Goal: Answer question/provide support: Share knowledge or assist other users

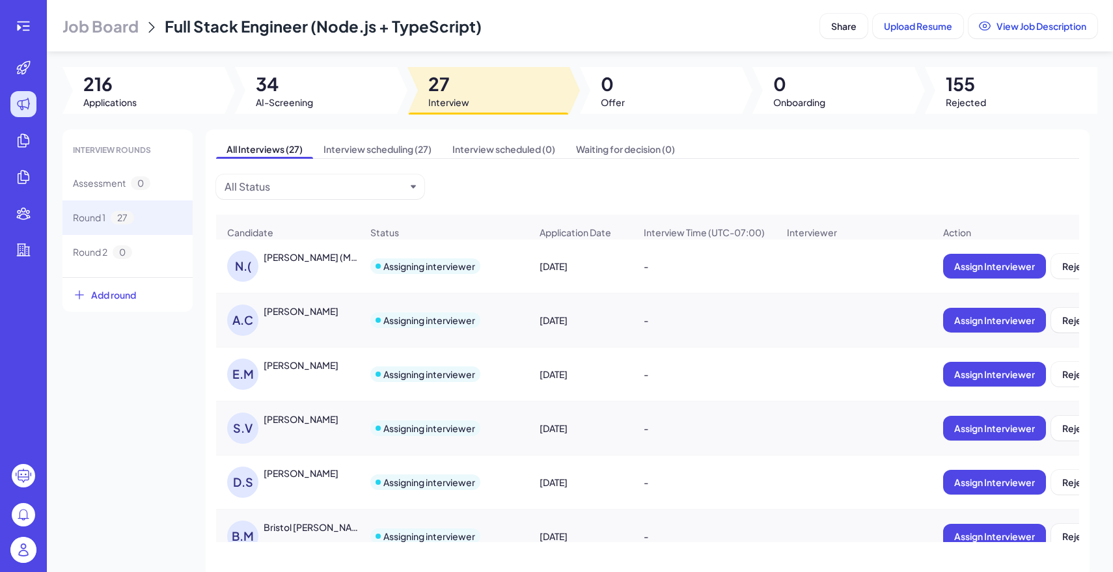
click at [377, 83] on div "Job Board Full Stack Engineer (Node.js + TypeScript) Share Upload Resume View J…" at bounding box center [580, 286] width 1066 height 572
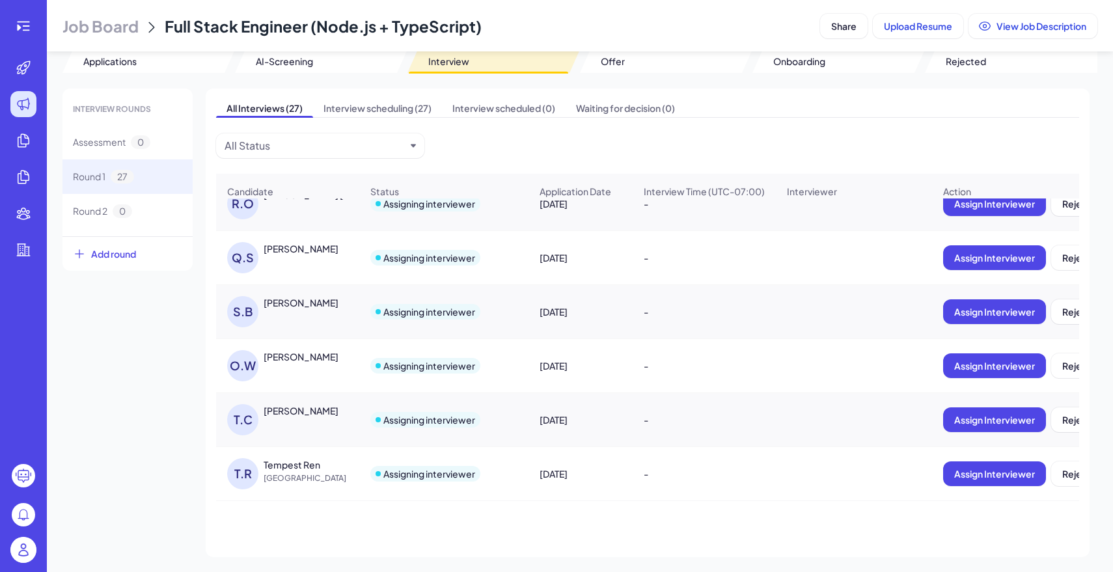
click at [17, 552] on img at bounding box center [23, 550] width 26 height 26
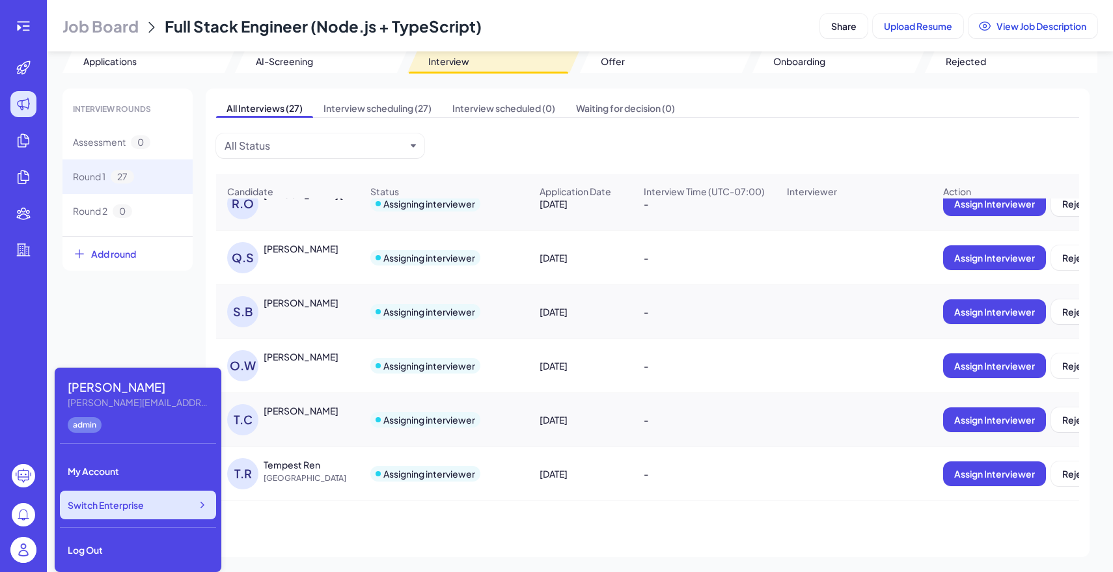
click at [121, 504] on span "Switch Enterprise" at bounding box center [106, 505] width 76 height 13
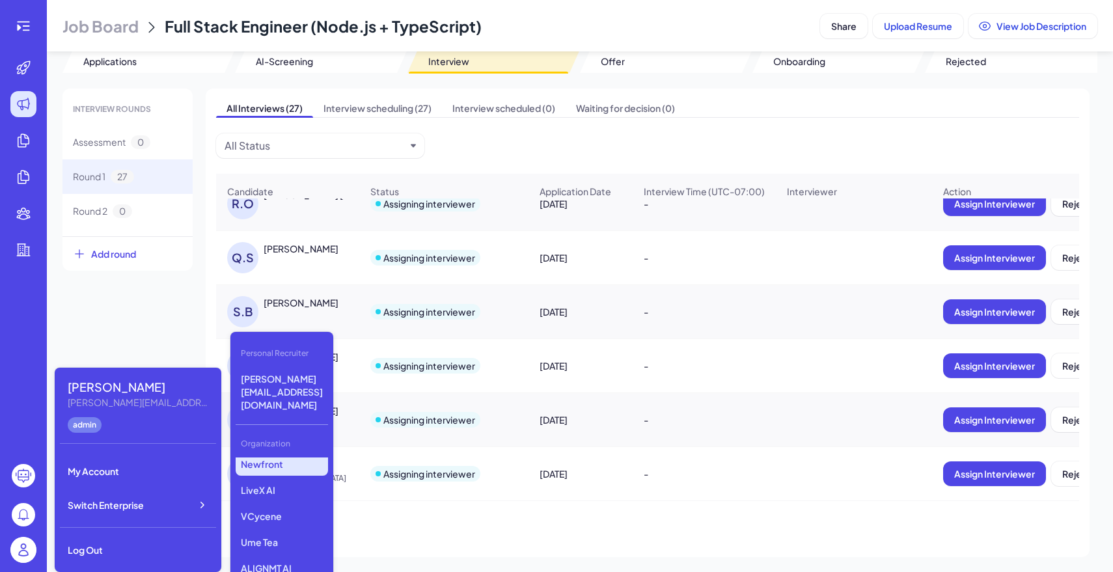
scroll to position [186, 0]
click at [300, 506] on p "VCycene" at bounding box center [282, 517] width 92 height 23
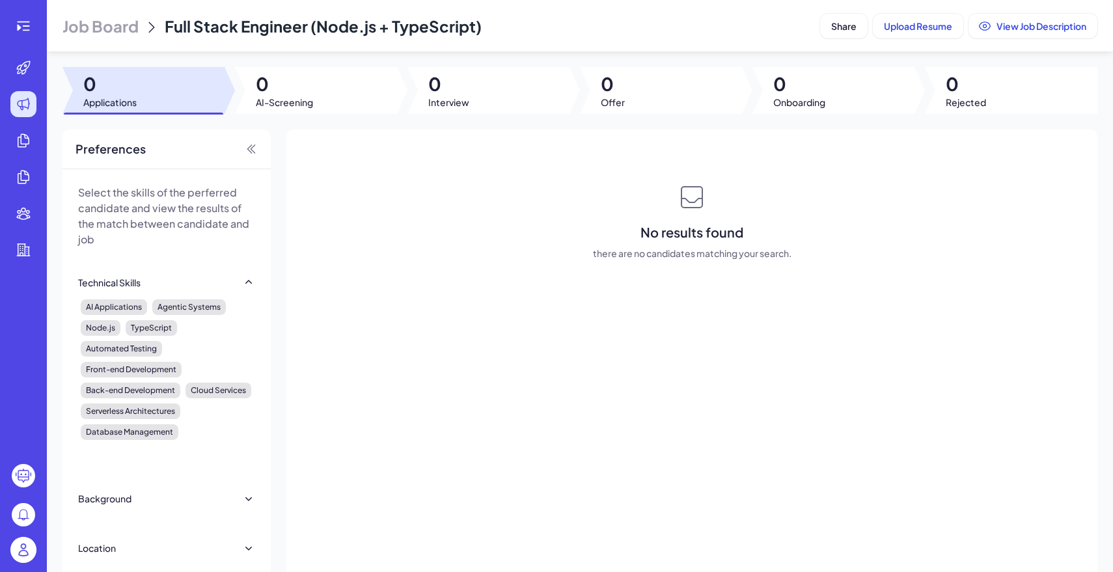
click at [123, 33] on span "Job Board" at bounding box center [100, 26] width 76 height 21
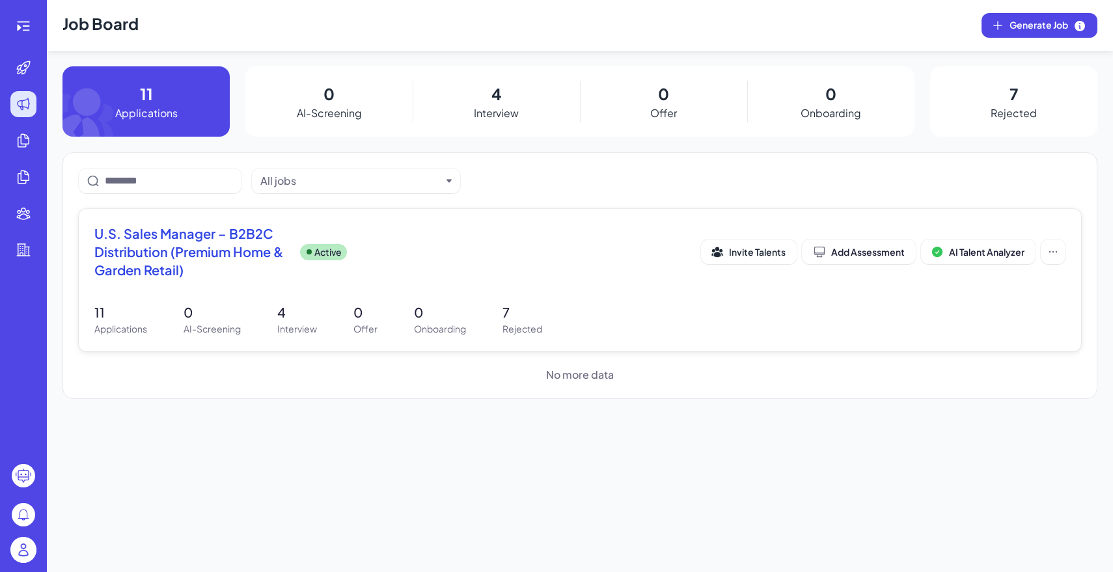
click at [282, 329] on p "Interview" at bounding box center [297, 329] width 40 height 14
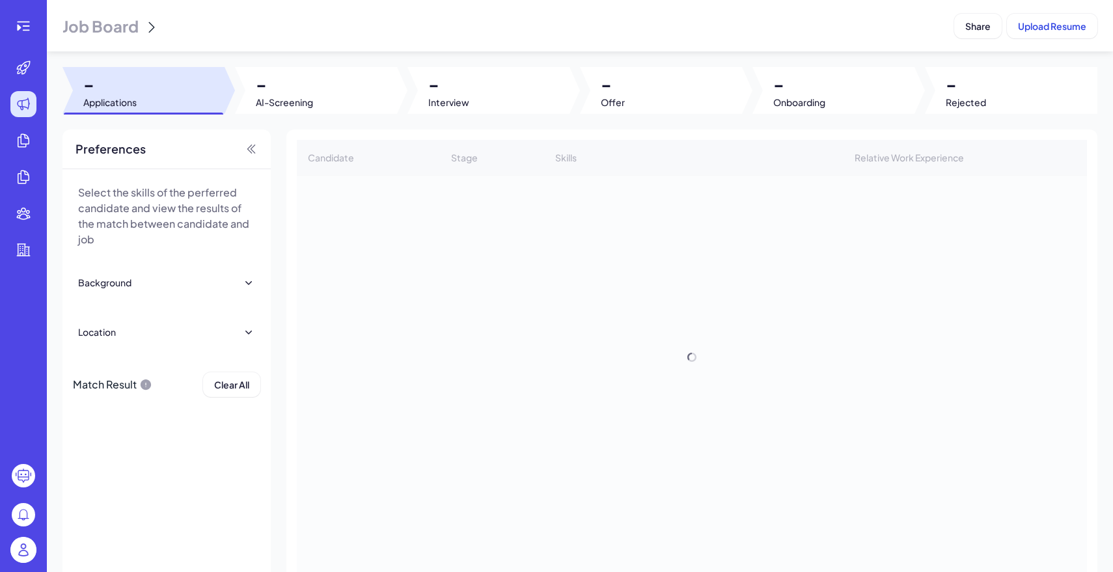
click at [530, 115] on div "Job Board Share Upload Resume - Applications - AI-Screening - Interview - Offer…" at bounding box center [580, 286] width 1066 height 572
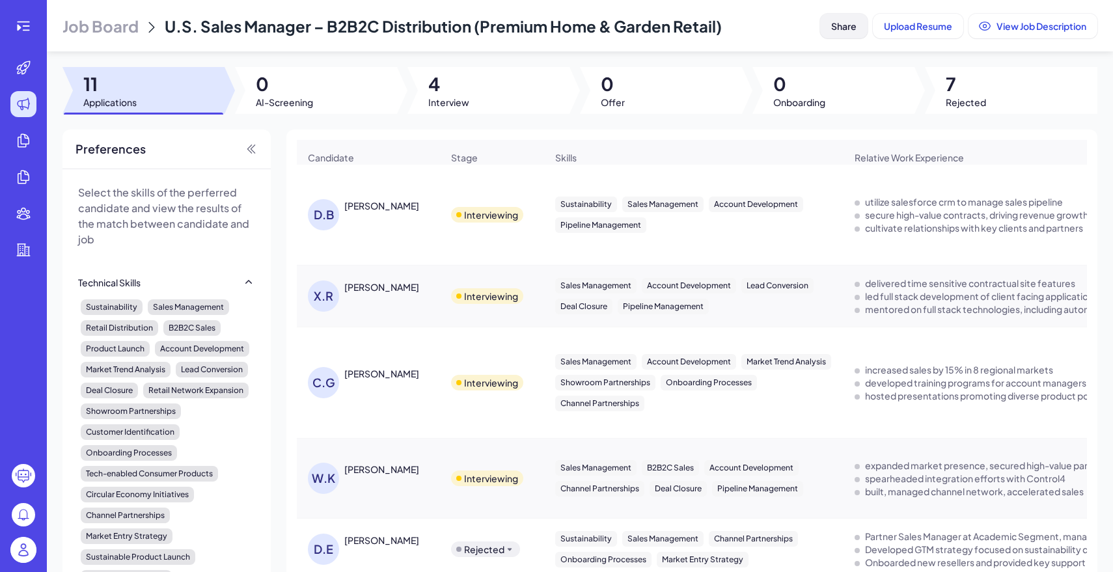
click at [833, 35] on button "Share" at bounding box center [844, 26] width 48 height 25
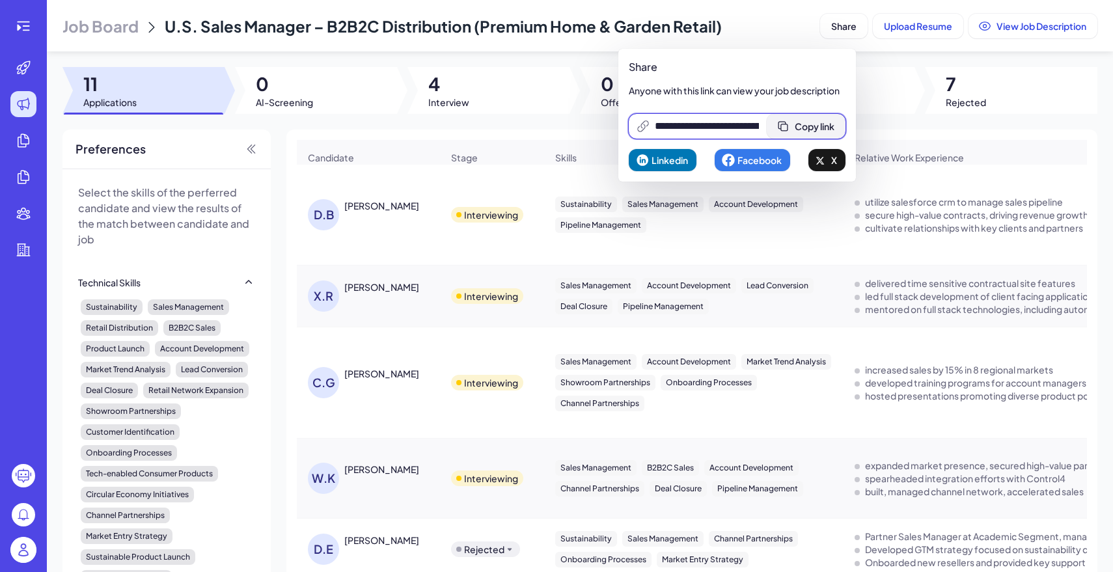
click at [798, 121] on button "Copy link" at bounding box center [806, 126] width 79 height 25
click at [19, 545] on img at bounding box center [23, 550] width 26 height 26
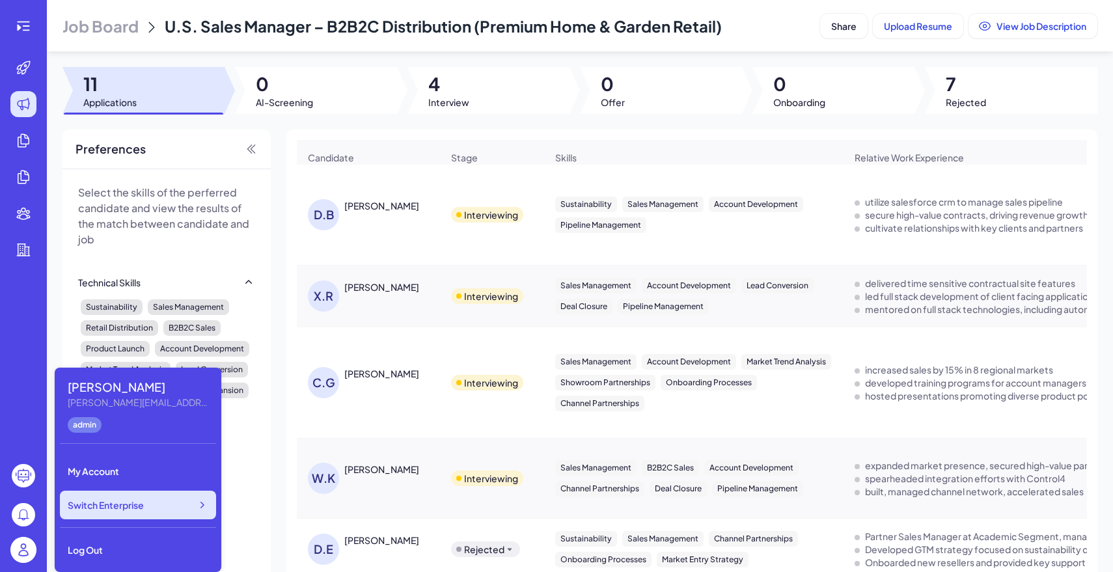
click at [127, 510] on span "Switch Enterprise" at bounding box center [106, 505] width 76 height 13
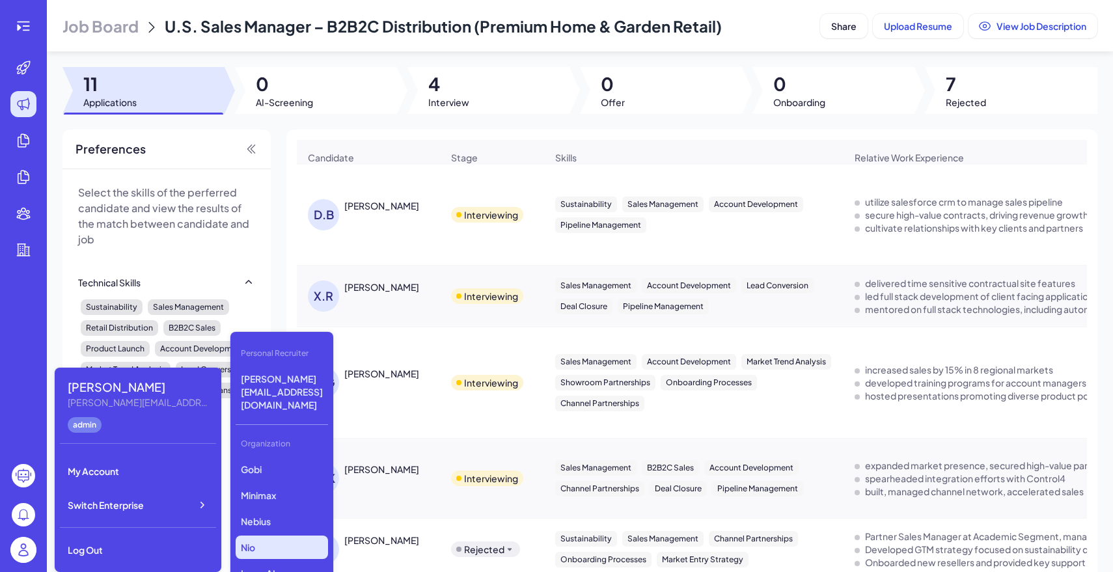
click at [287, 536] on p "Nio" at bounding box center [282, 547] width 92 height 23
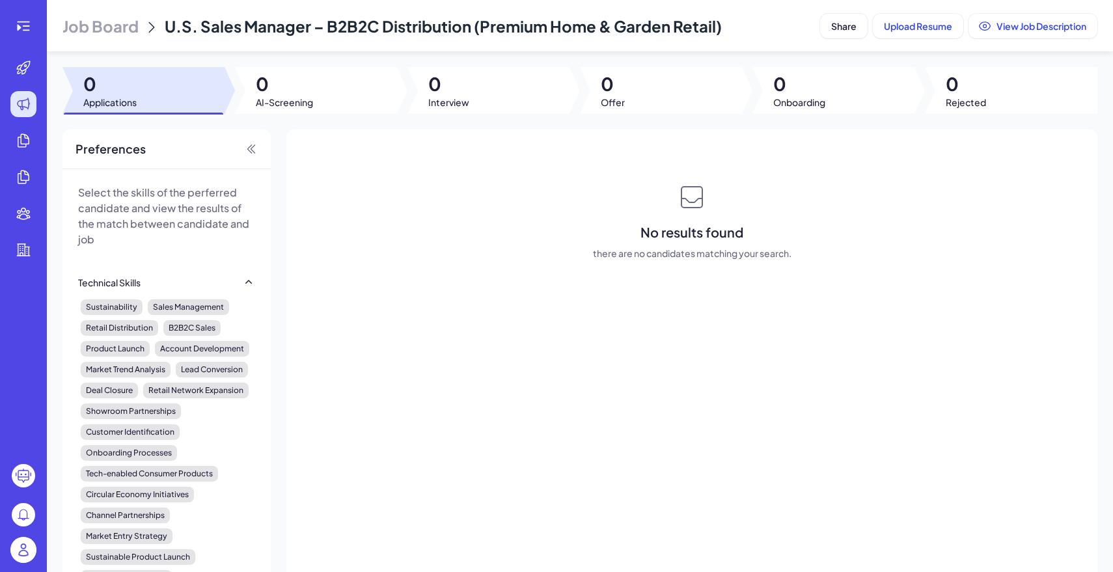
click at [91, 27] on span "Job Board" at bounding box center [100, 26] width 76 height 21
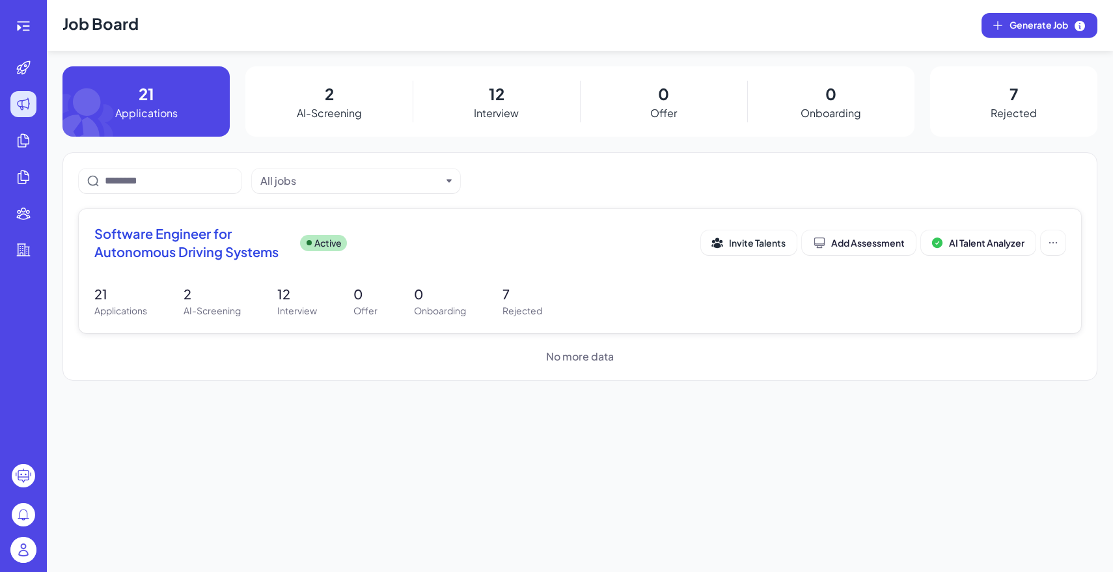
click at [241, 254] on span "Software Engineer for Autonomous Driving Systems" at bounding box center [191, 243] width 195 height 36
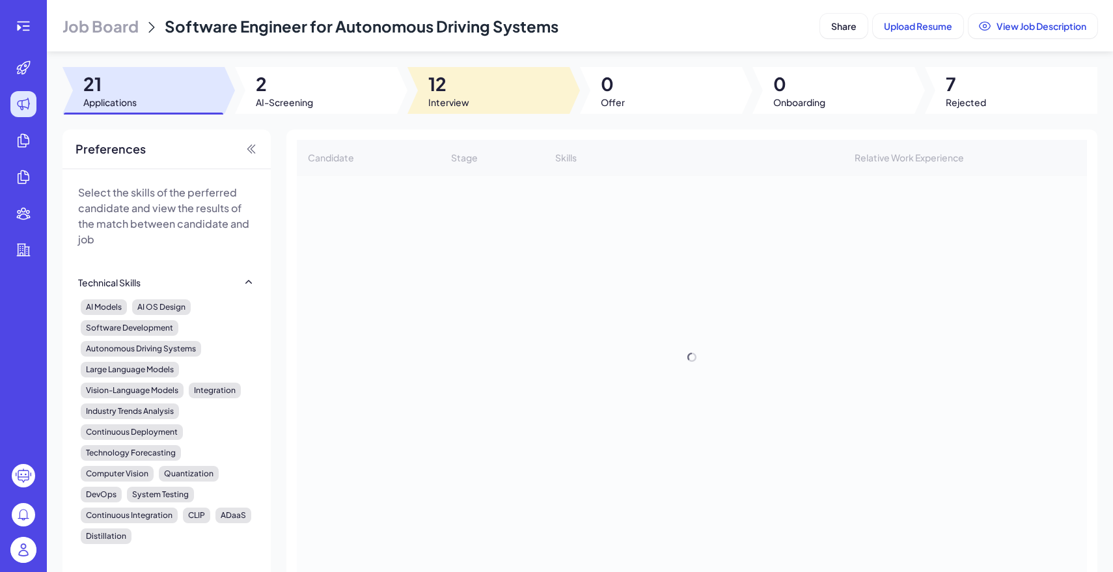
click at [479, 113] on div at bounding box center [488, 90] width 162 height 47
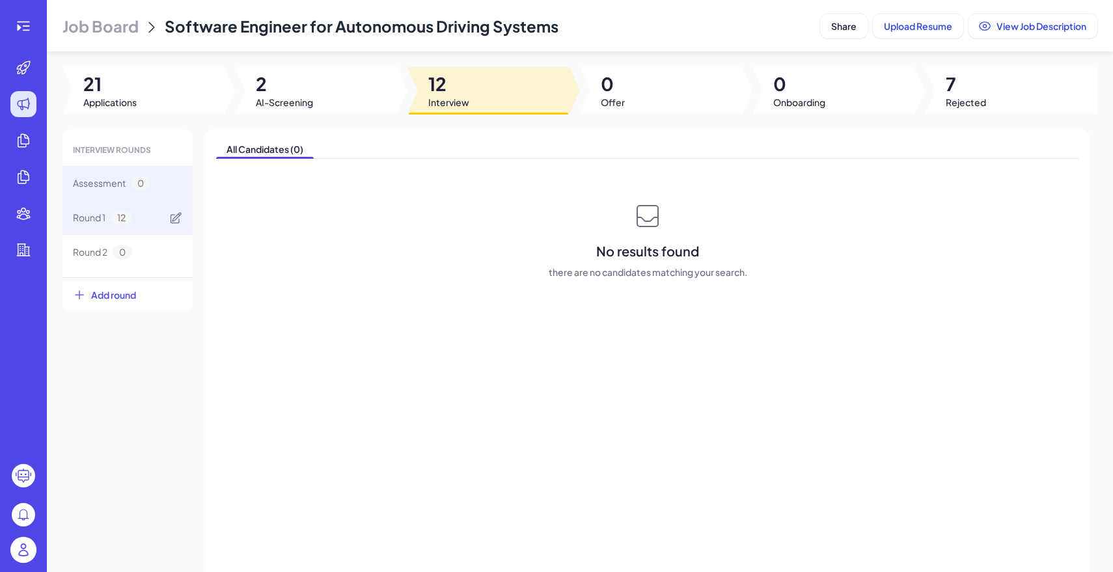
click at [131, 229] on div "Round 1 12" at bounding box center [127, 217] width 130 height 34
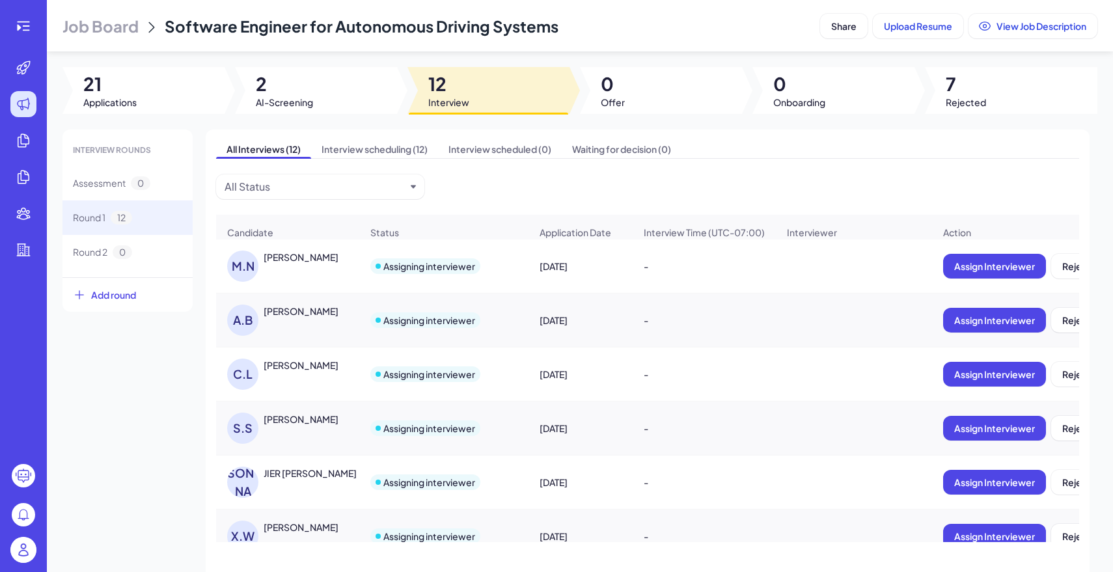
click at [335, 424] on div "[PERSON_NAME]" at bounding box center [301, 419] width 75 height 13
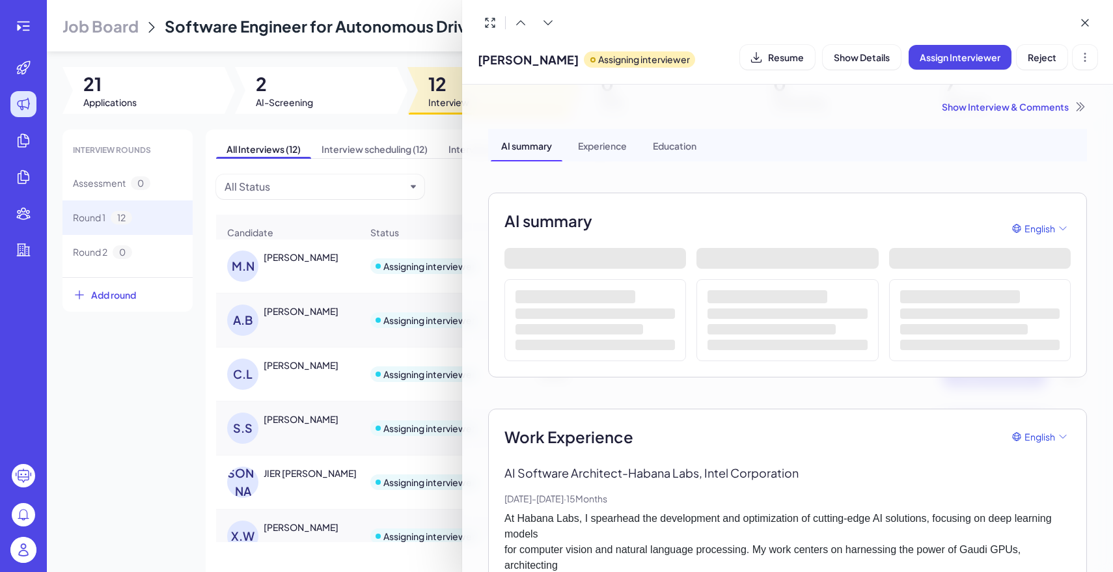
click at [1027, 106] on div "Show Interview & Comments" at bounding box center [787, 106] width 599 height 13
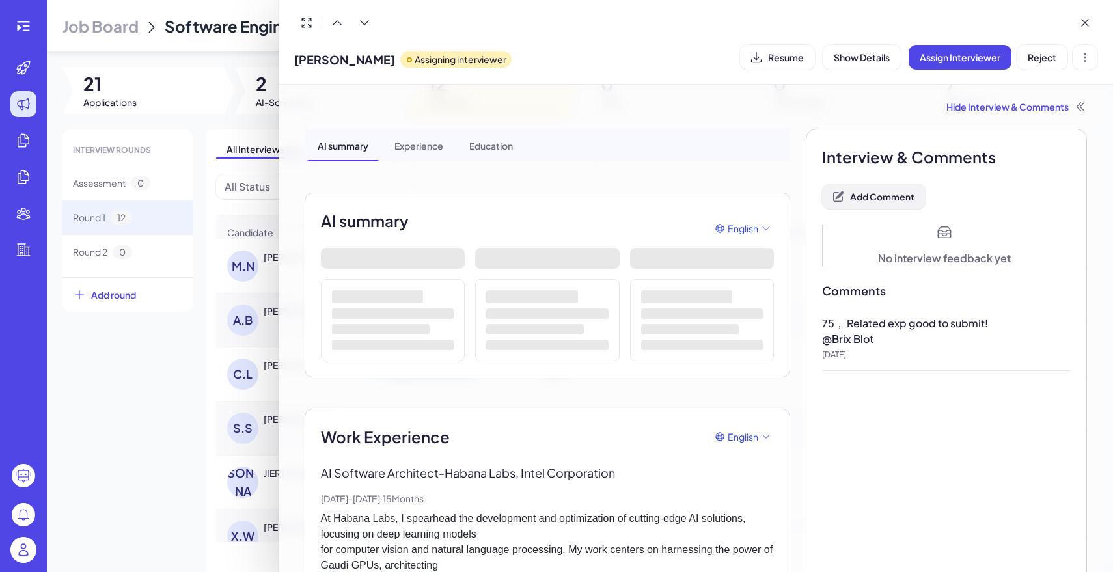
click at [867, 197] on span "Add Comment" at bounding box center [882, 197] width 64 height 12
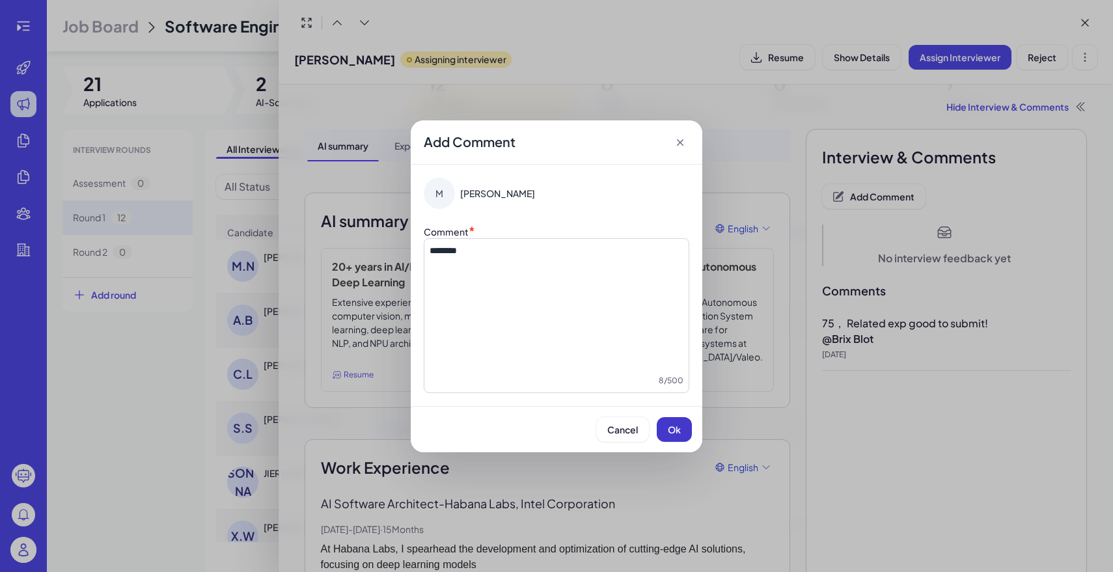
click at [675, 433] on span "Ok" at bounding box center [674, 430] width 13 height 12
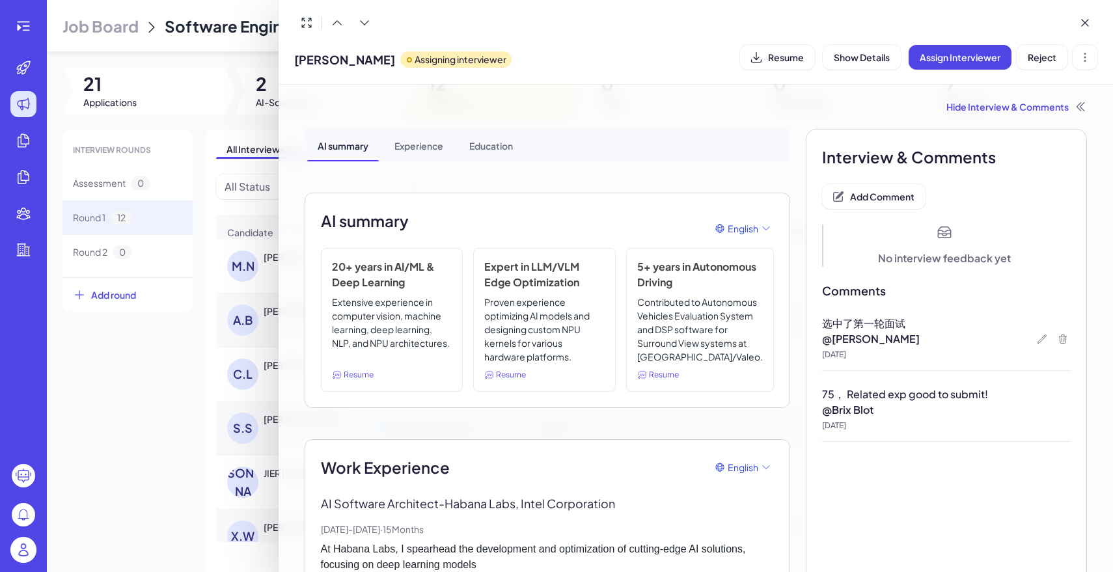
click at [210, 365] on div at bounding box center [556, 286] width 1113 height 572
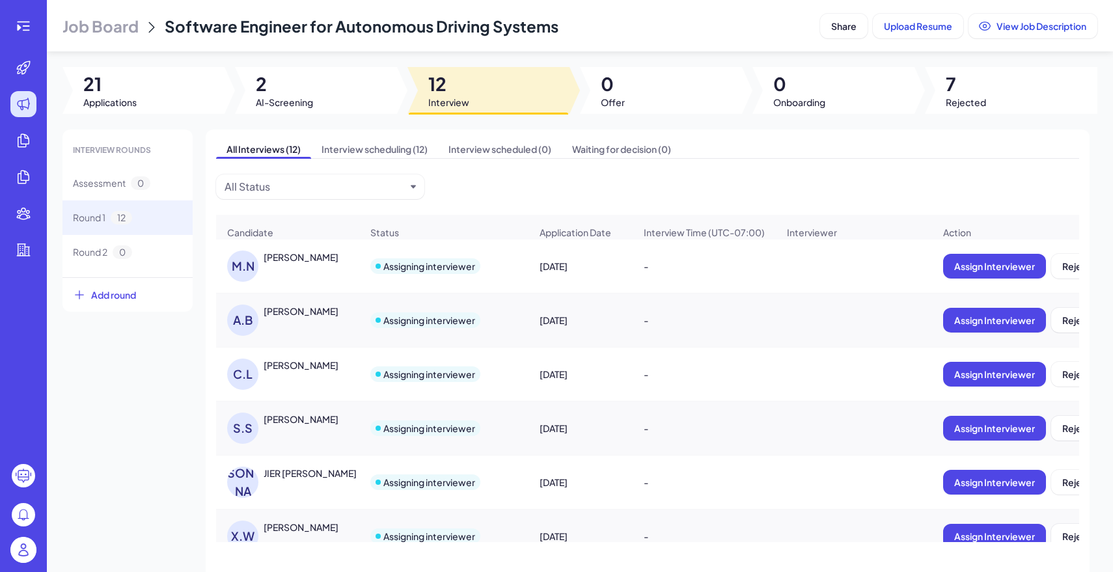
click at [307, 471] on div "JIER [PERSON_NAME]" at bounding box center [310, 473] width 93 height 13
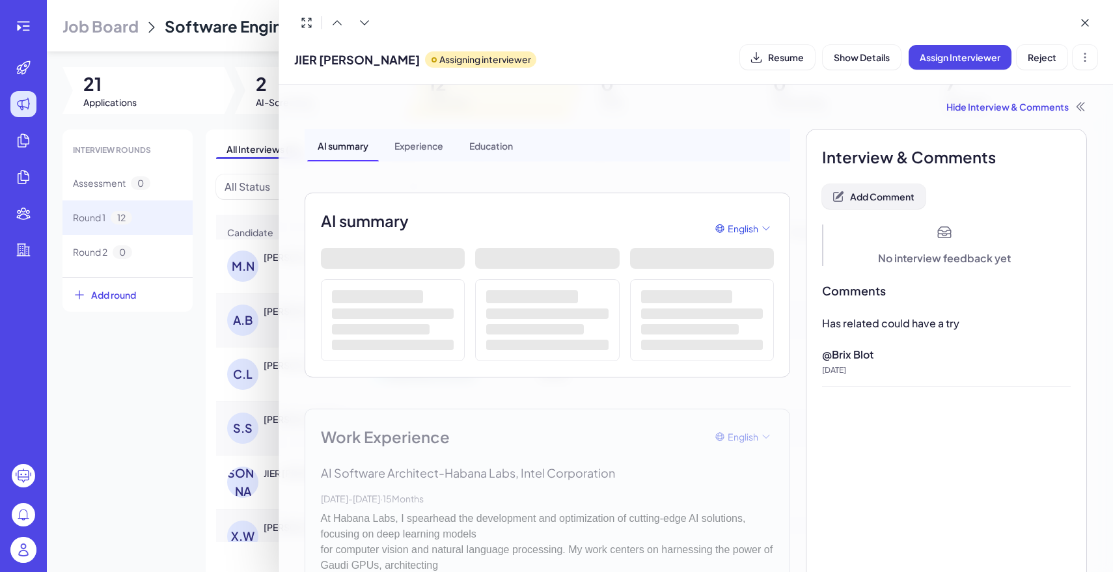
click at [874, 197] on span "Add Comment" at bounding box center [882, 197] width 64 height 12
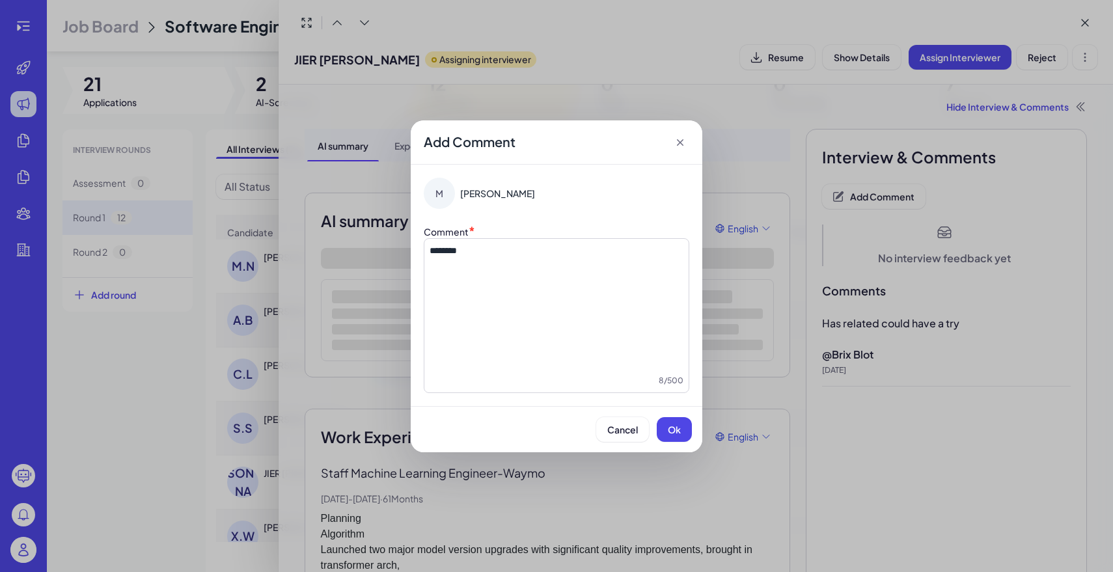
click at [681, 417] on div "Cancel Ok" at bounding box center [557, 429] width 292 height 46
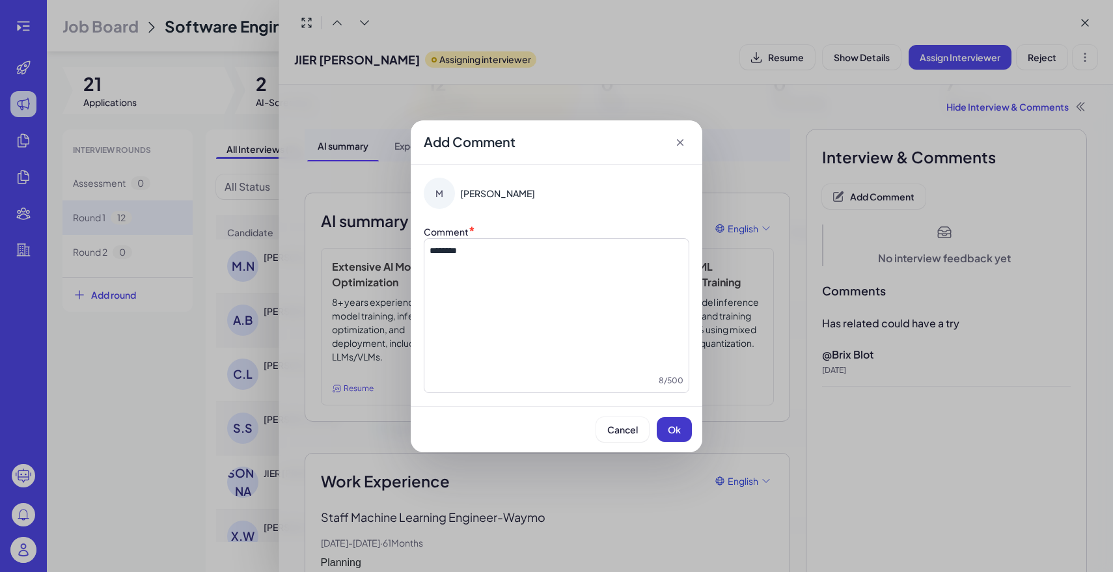
click at [681, 423] on button "Ok" at bounding box center [674, 429] width 35 height 25
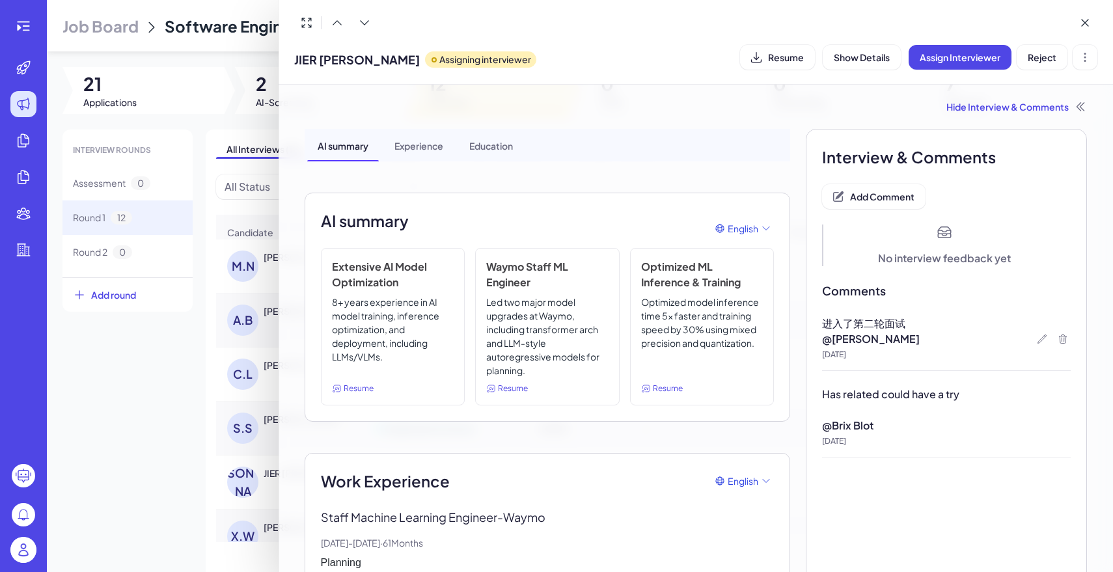
click at [155, 370] on div at bounding box center [556, 286] width 1113 height 572
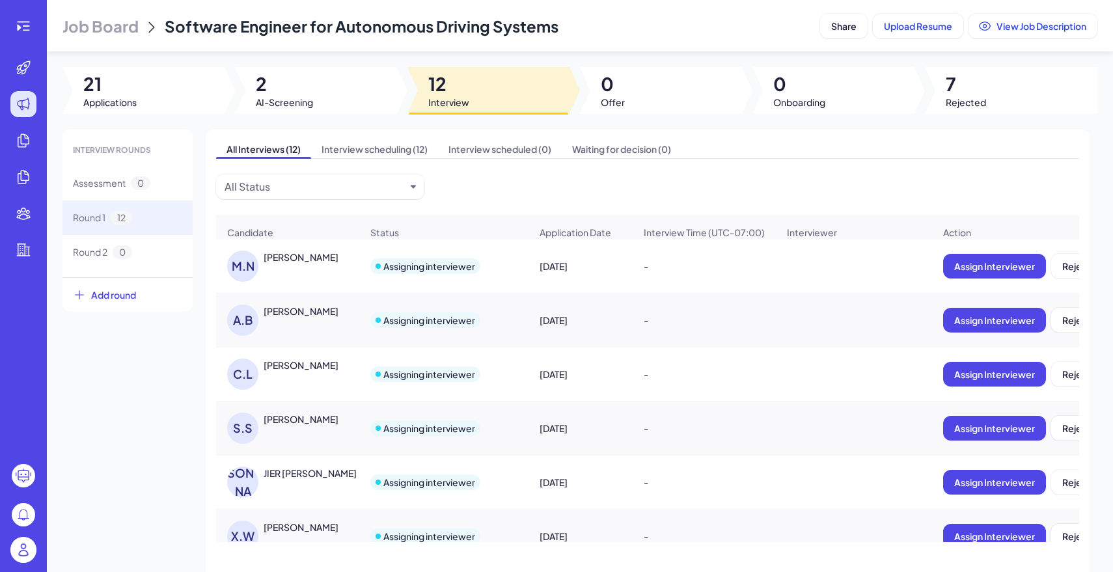
click at [301, 368] on div "[PERSON_NAME]" at bounding box center [301, 365] width 75 height 13
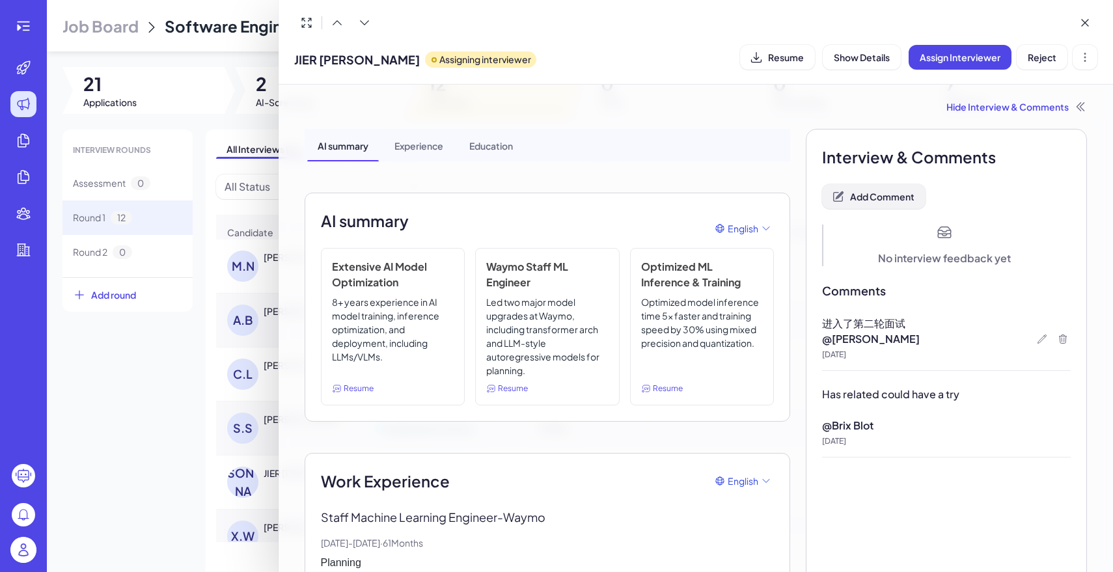
click at [877, 188] on button "Add Comment" at bounding box center [873, 196] width 103 height 25
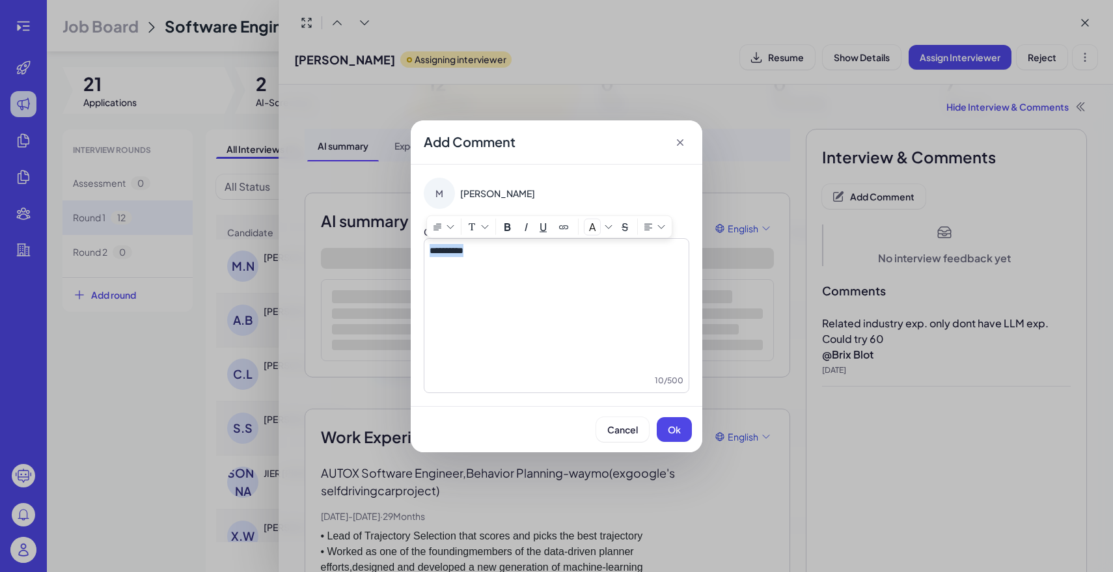
copy span "**********"
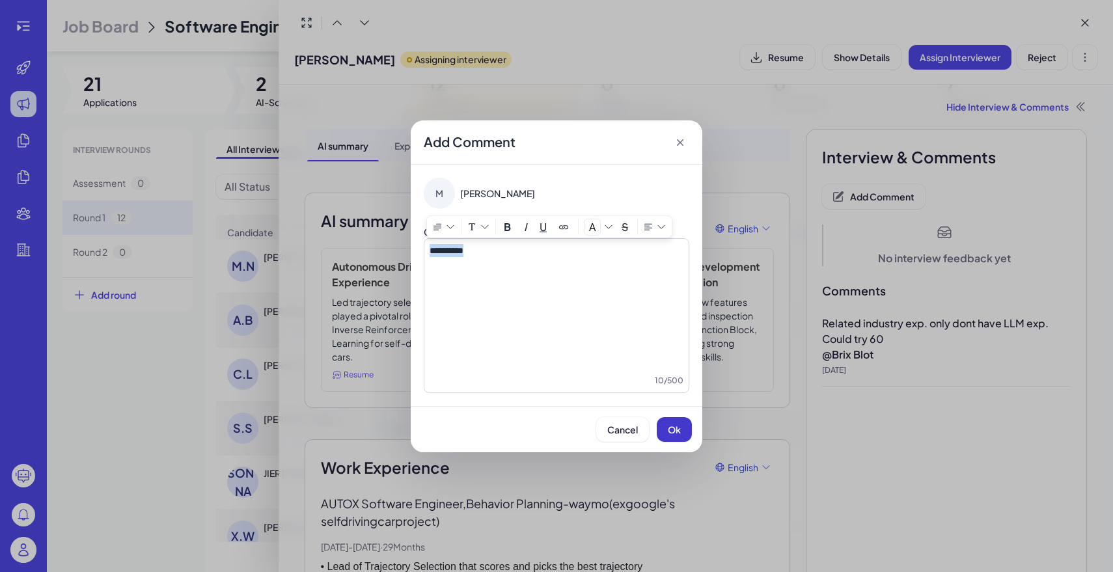
click at [663, 437] on button "Ok" at bounding box center [674, 429] width 35 height 25
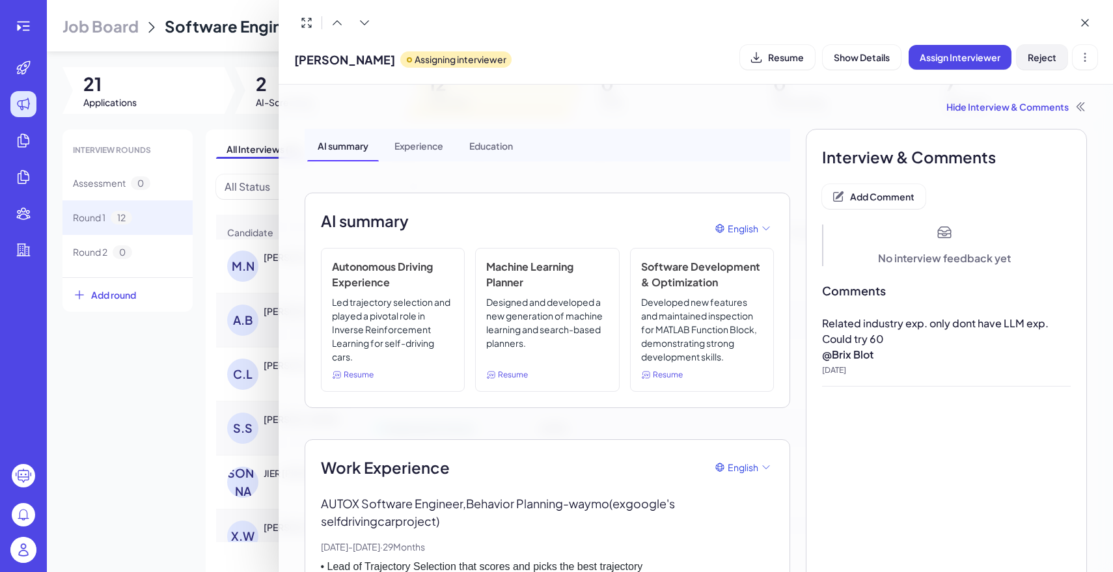
click at [1053, 57] on span "Reject" at bounding box center [1042, 57] width 29 height 12
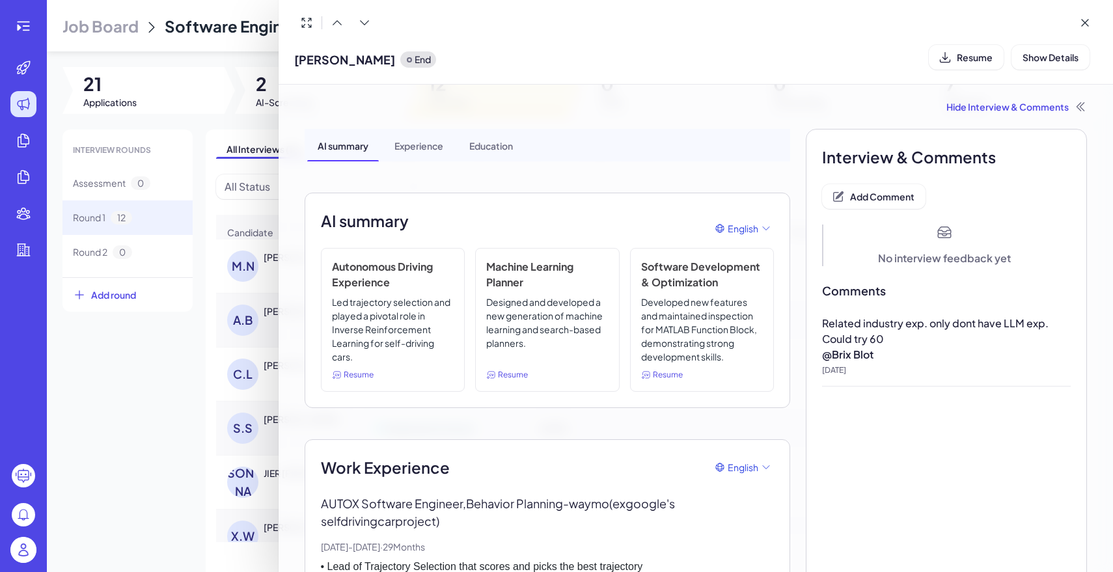
click at [94, 379] on div at bounding box center [556, 286] width 1113 height 572
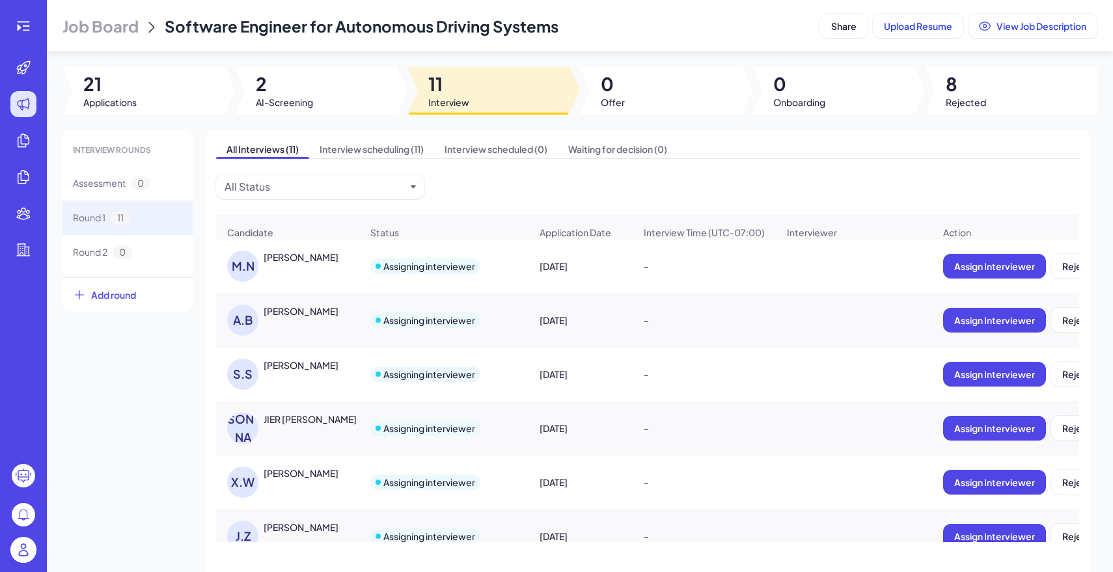
click at [286, 310] on div "[PERSON_NAME]" at bounding box center [301, 311] width 75 height 13
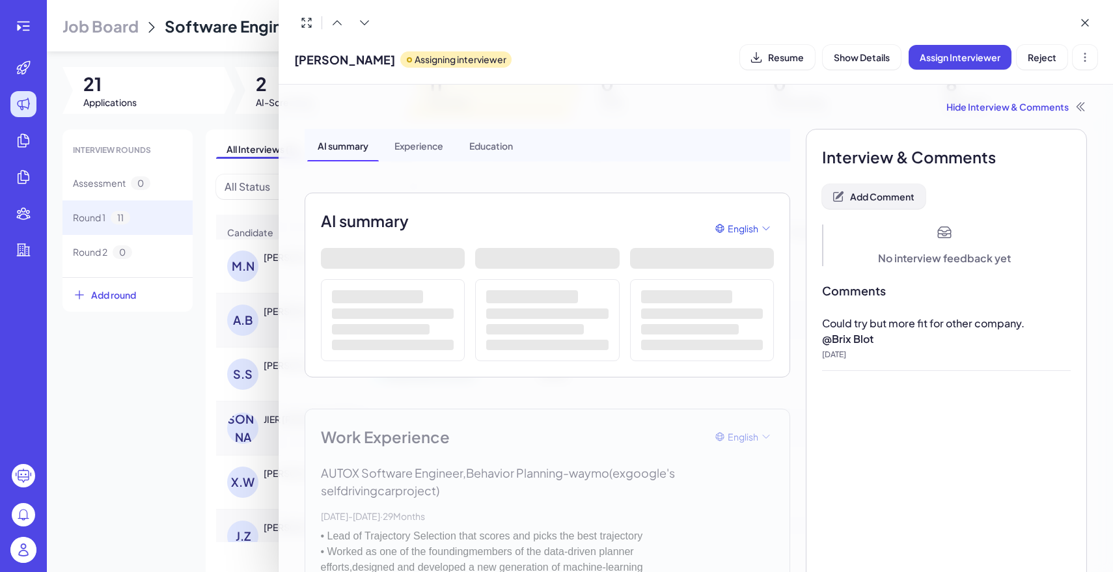
click at [867, 208] on button "Add Comment" at bounding box center [873, 196] width 103 height 25
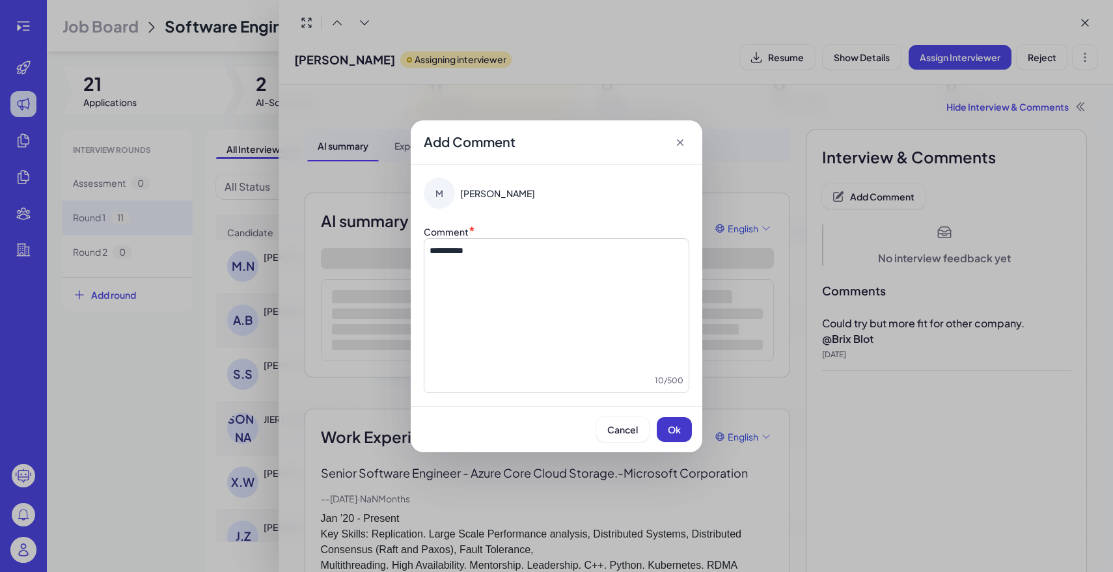
click at [672, 425] on span "Ok" at bounding box center [674, 430] width 13 height 12
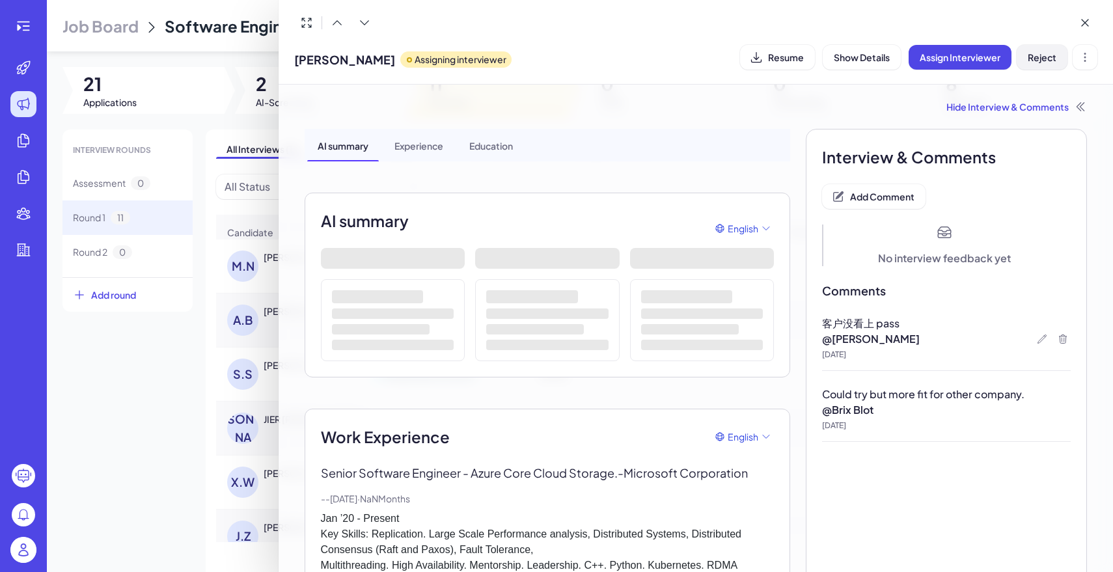
click at [1030, 60] on span "Reject" at bounding box center [1042, 57] width 29 height 12
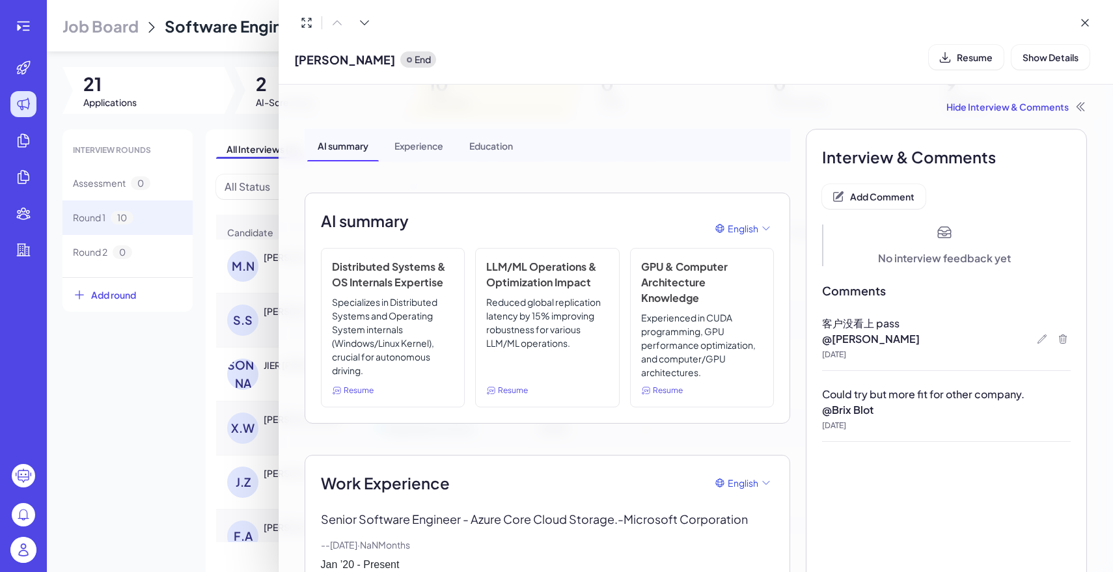
click at [131, 355] on div at bounding box center [556, 286] width 1113 height 572
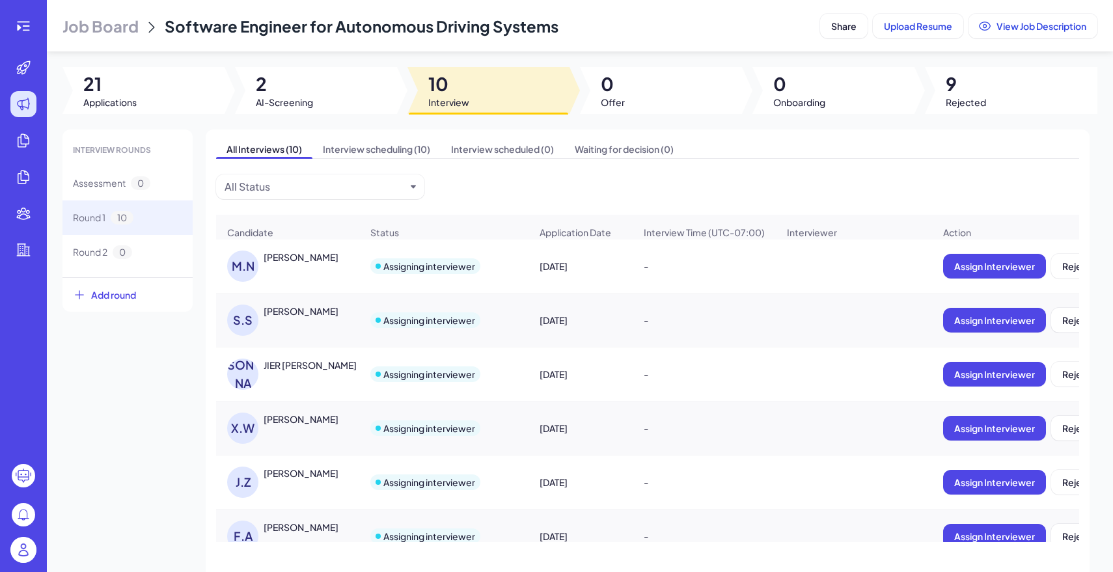
click at [318, 262] on div "[PERSON_NAME]" at bounding box center [301, 257] width 75 height 13
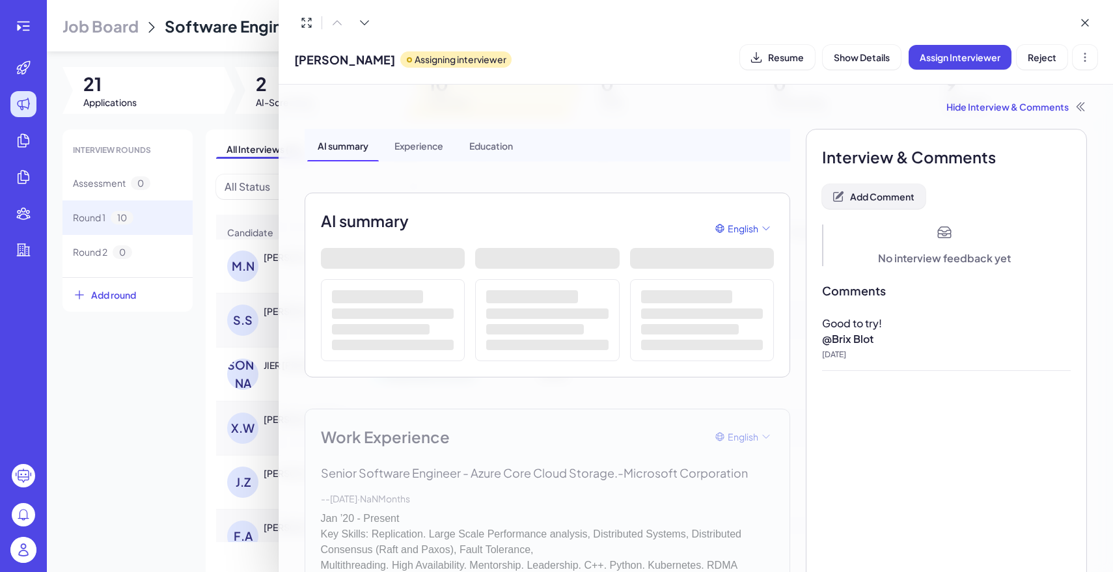
click at [904, 191] on span "Add Comment" at bounding box center [882, 197] width 64 height 12
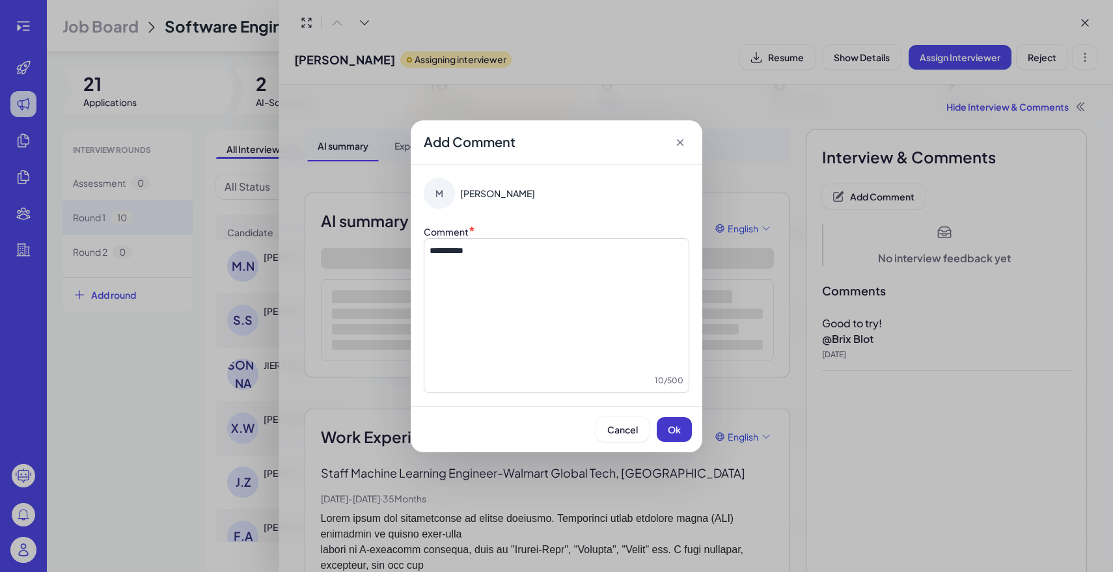
click at [682, 431] on button "Ok" at bounding box center [674, 429] width 35 height 25
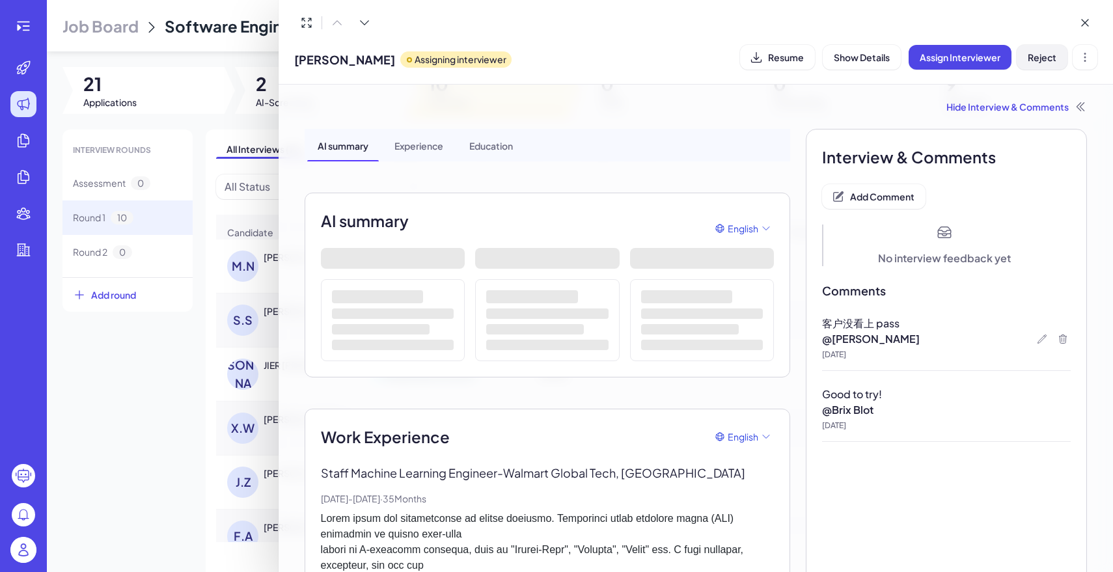
click at [1046, 53] on span "Reject" at bounding box center [1042, 57] width 29 height 12
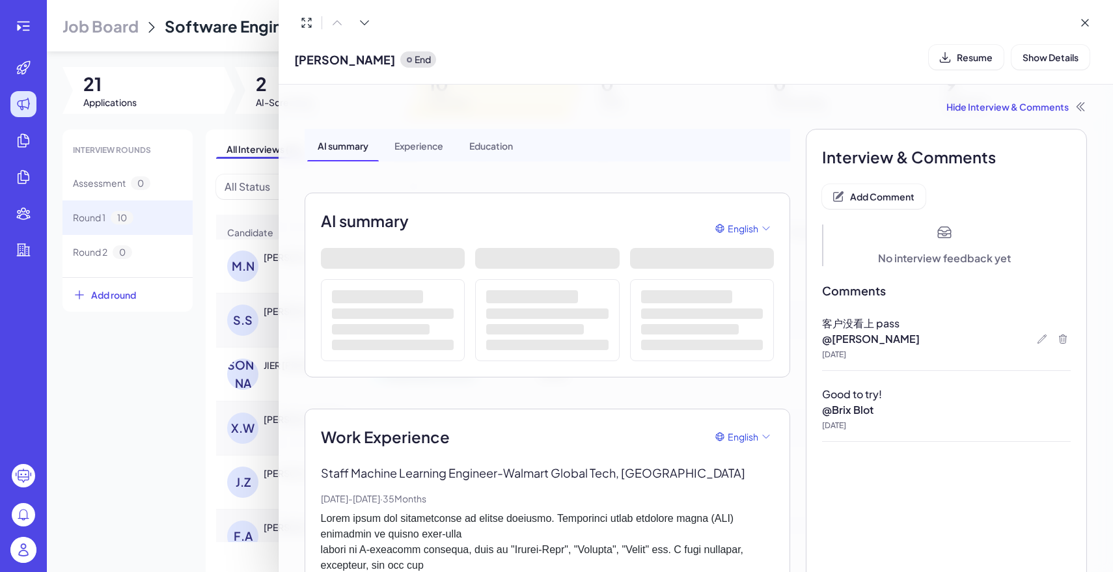
click at [96, 393] on div at bounding box center [556, 286] width 1113 height 572
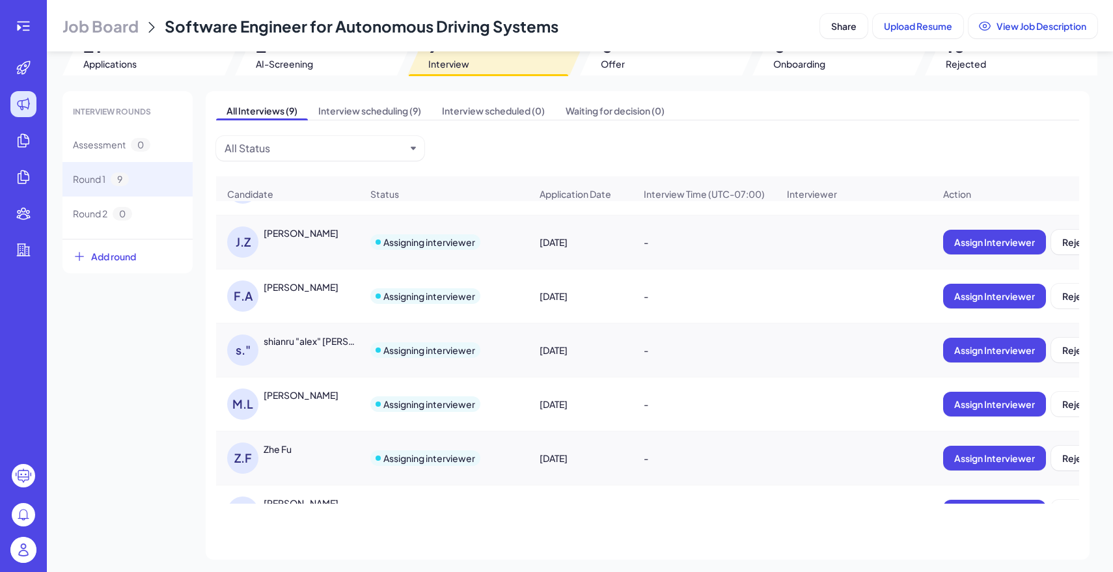
scroll to position [184, 0]
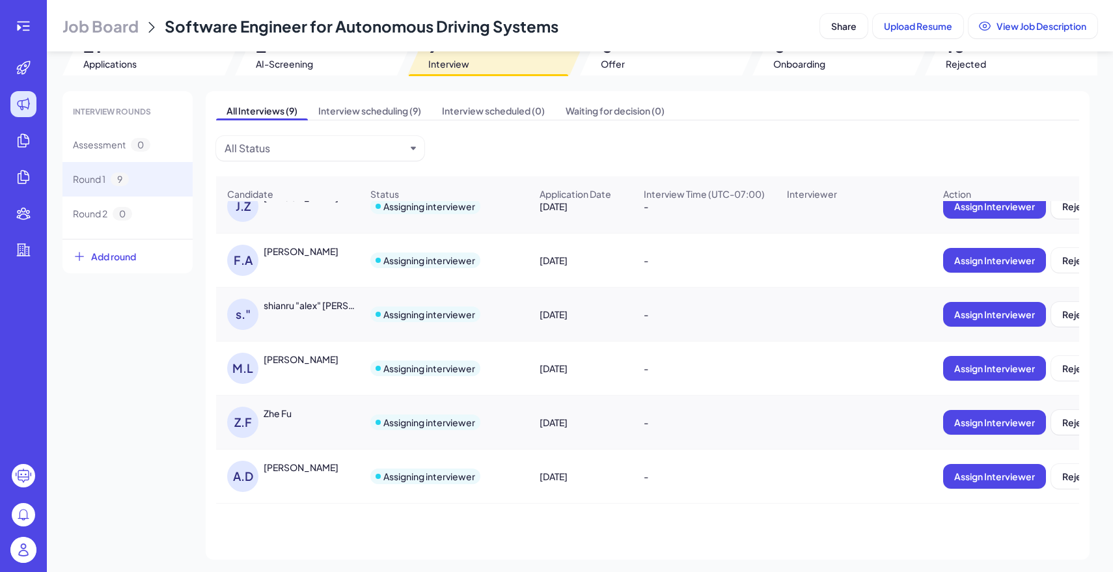
click at [322, 252] on div "[PERSON_NAME]" at bounding box center [301, 251] width 75 height 13
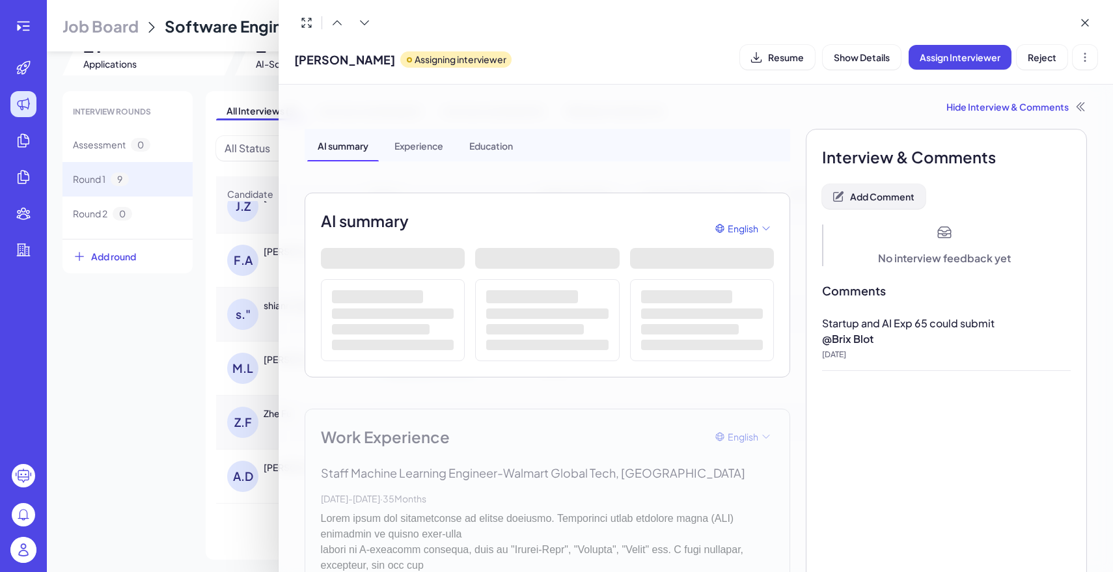
click at [893, 198] on span "Add Comment" at bounding box center [882, 197] width 64 height 12
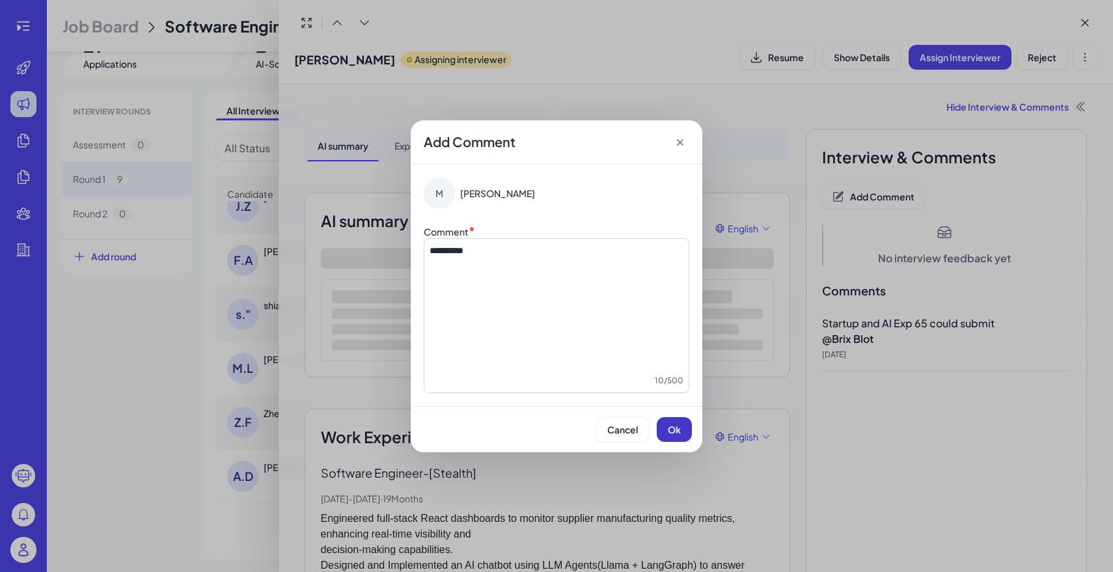
click at [670, 427] on span "Ok" at bounding box center [674, 430] width 13 height 12
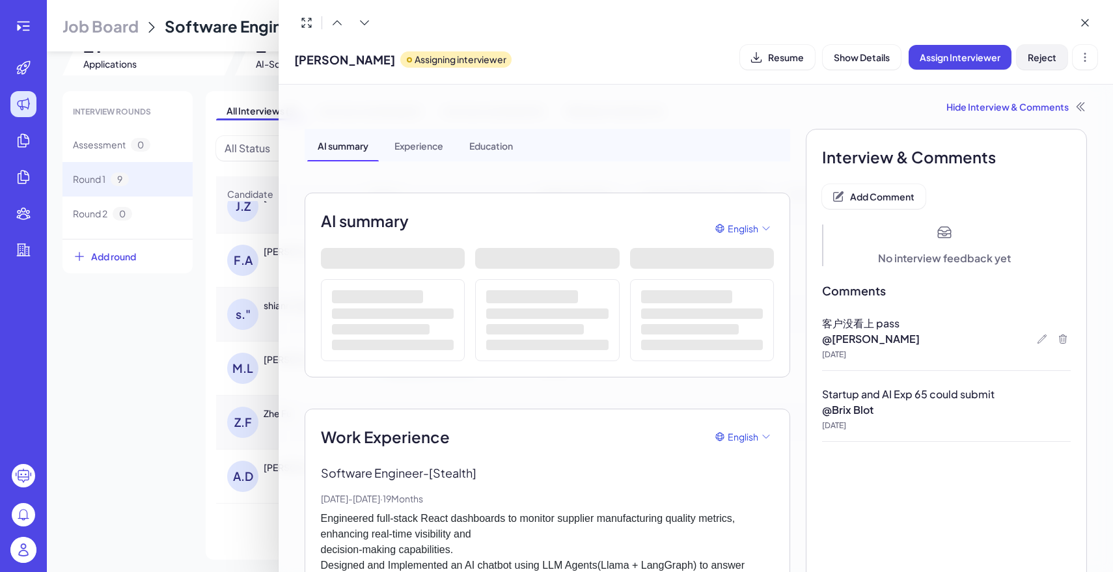
click at [1043, 54] on span "Reject" at bounding box center [1042, 57] width 29 height 12
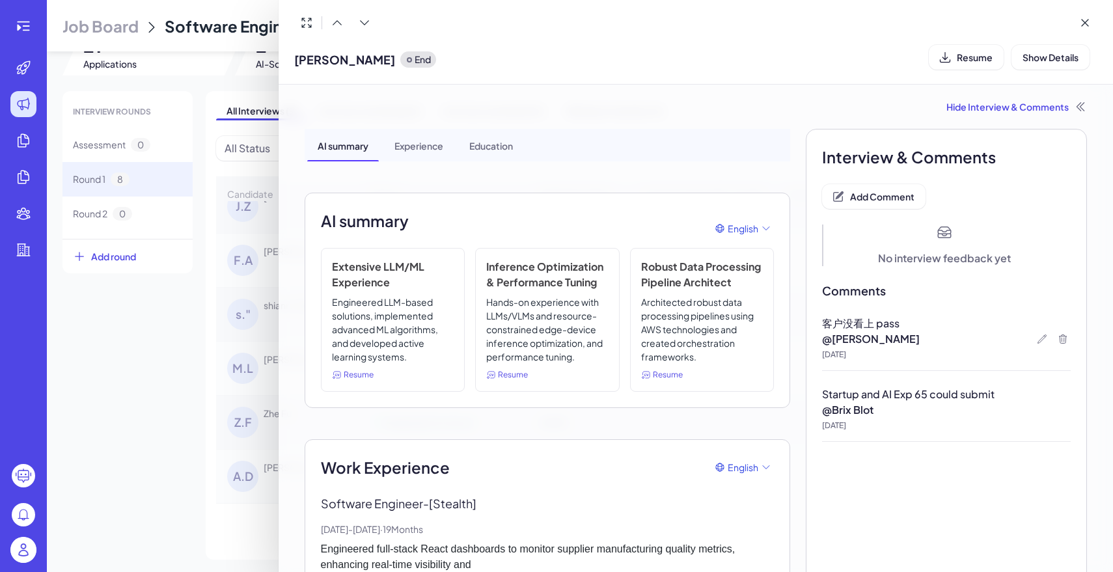
scroll to position [130, 0]
click at [172, 445] on div at bounding box center [556, 286] width 1113 height 572
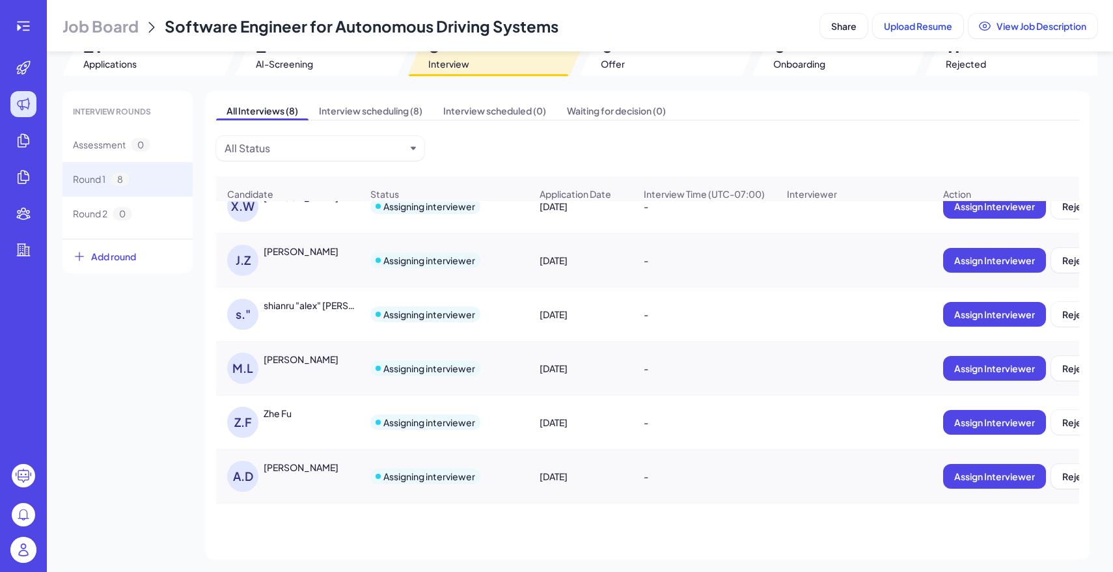
click at [303, 249] on div "[PERSON_NAME]" at bounding box center [301, 251] width 75 height 13
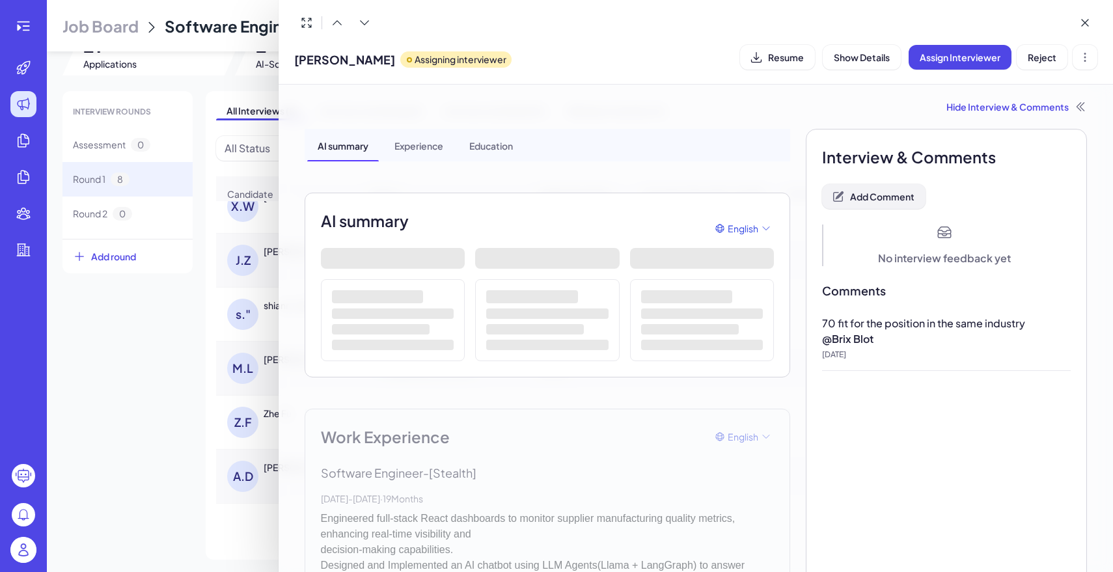
click at [897, 191] on span "Add Comment" at bounding box center [882, 197] width 64 height 12
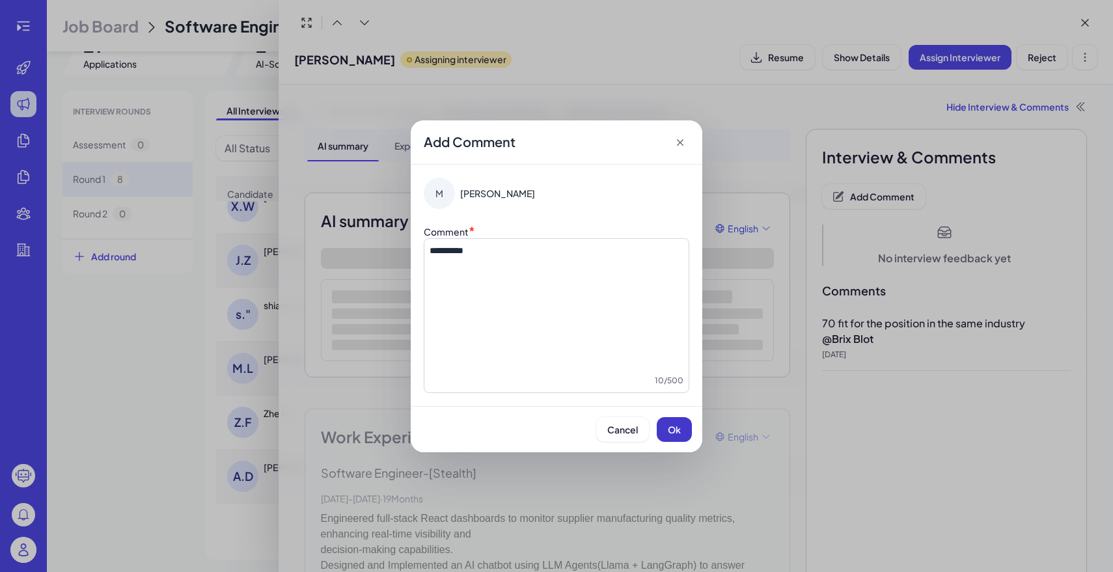
click at [684, 435] on button "Ok" at bounding box center [674, 429] width 35 height 25
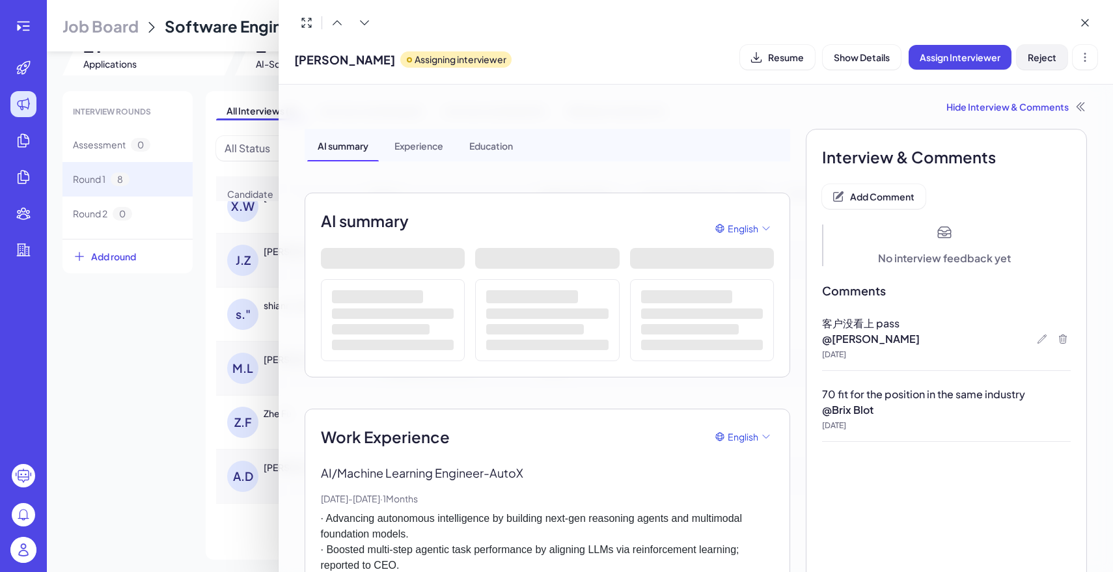
click at [1037, 57] on span "Reject" at bounding box center [1042, 57] width 29 height 12
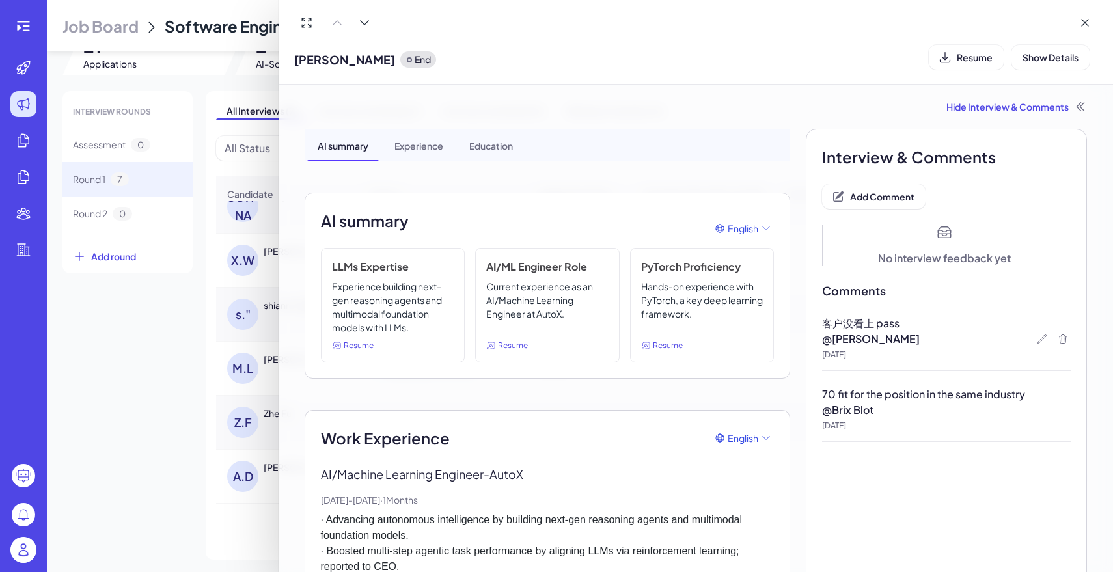
scroll to position [75, 0]
click at [85, 400] on div at bounding box center [556, 286] width 1113 height 572
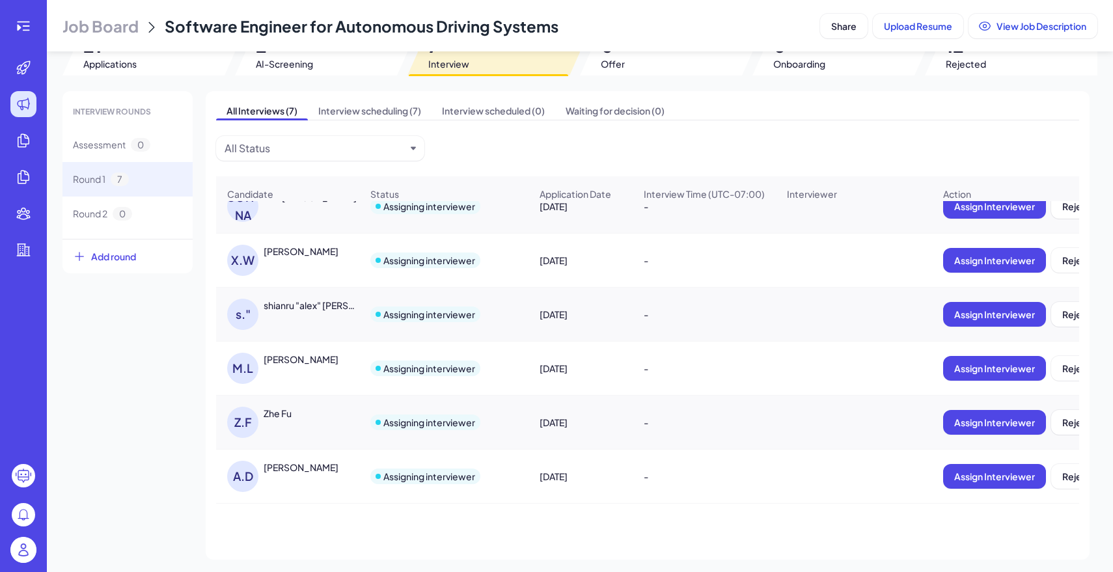
click at [313, 262] on div "[PERSON_NAME]" at bounding box center [294, 260] width 134 height 31
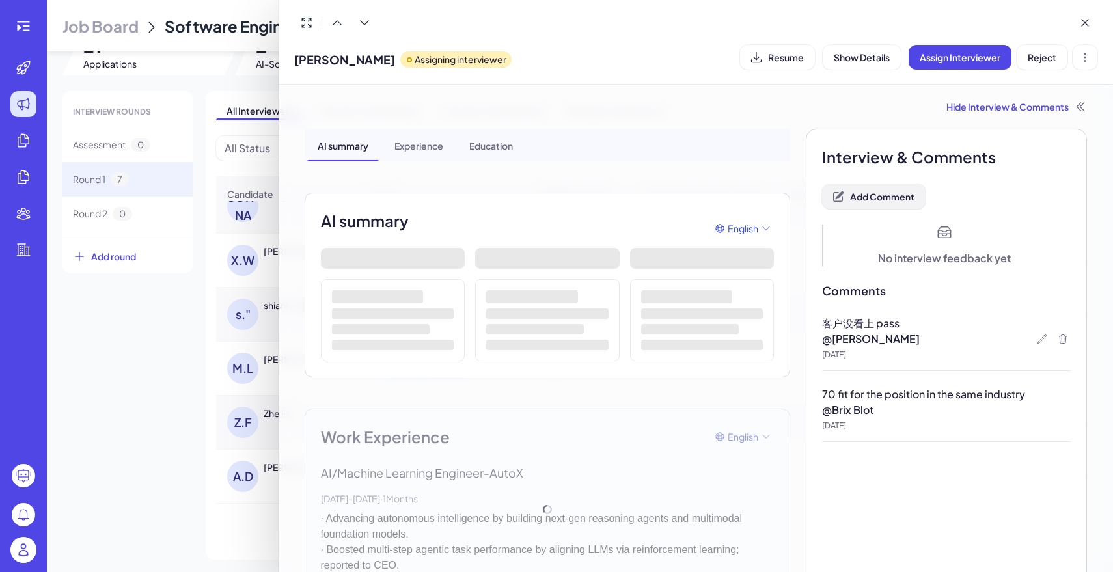
click at [917, 187] on button "Add Comment" at bounding box center [873, 196] width 103 height 25
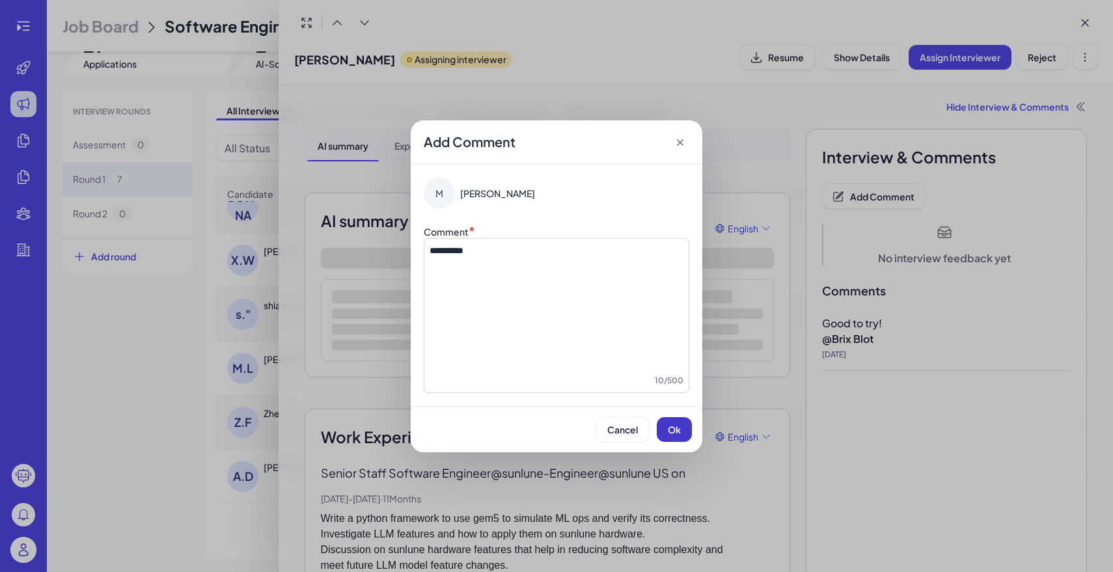
click at [683, 437] on button "Ok" at bounding box center [674, 429] width 35 height 25
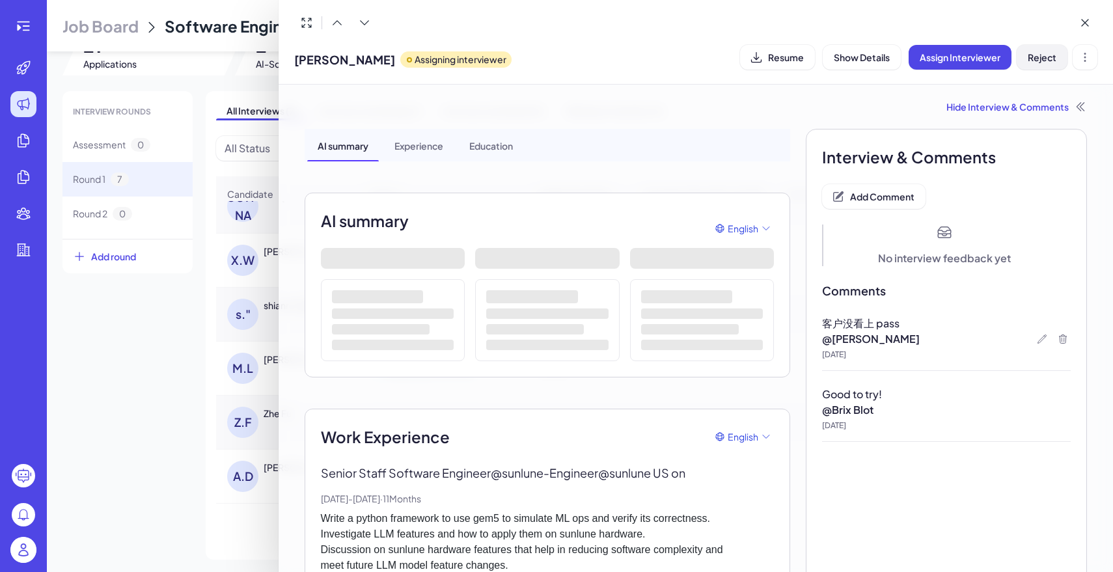
click at [1048, 56] on span "Reject" at bounding box center [1042, 57] width 29 height 12
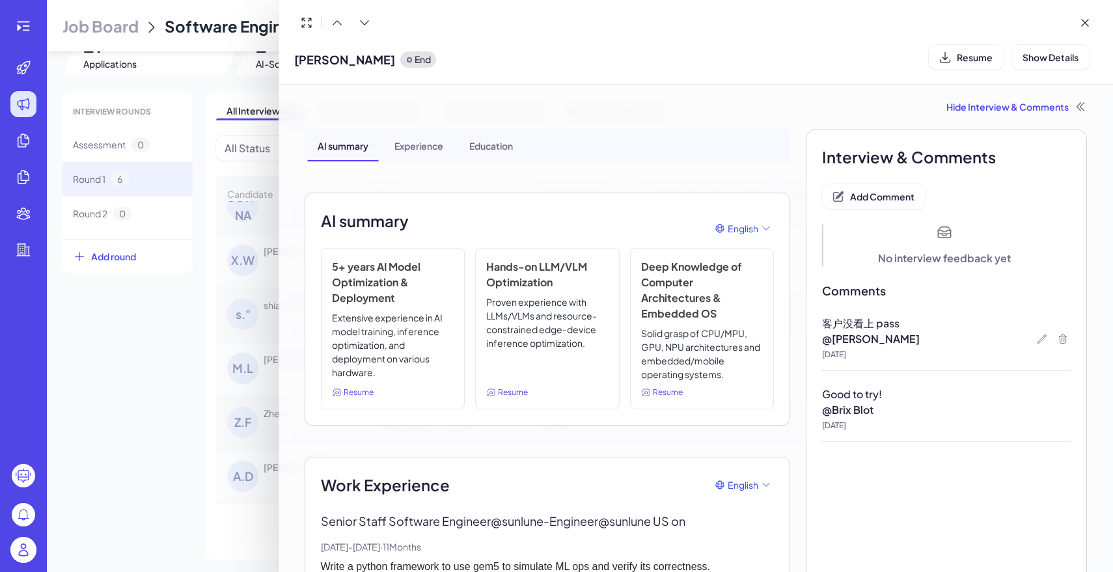
click at [137, 473] on div at bounding box center [556, 286] width 1113 height 572
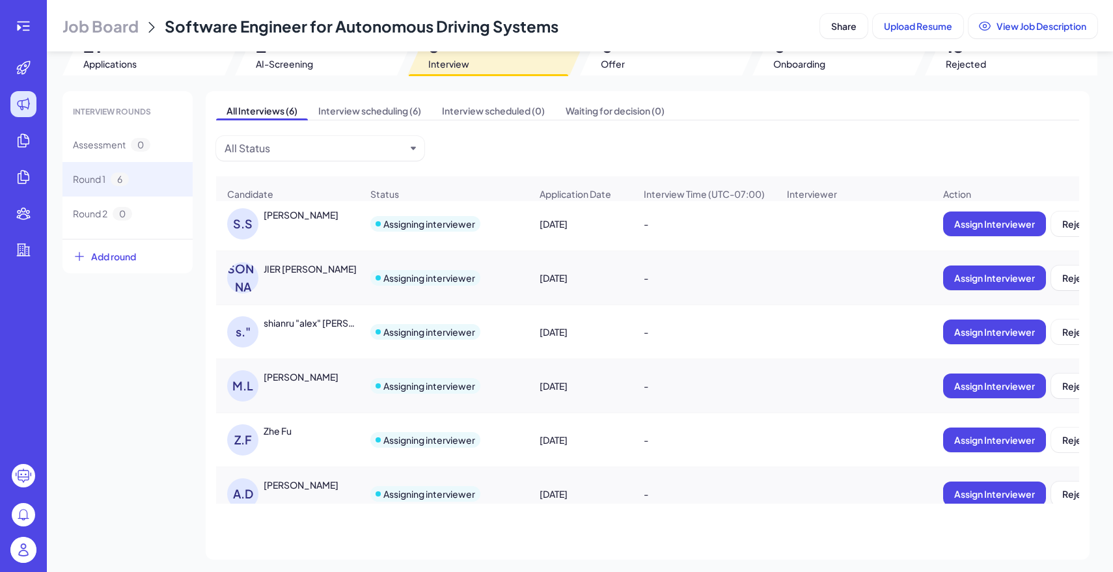
scroll to position [0, 0]
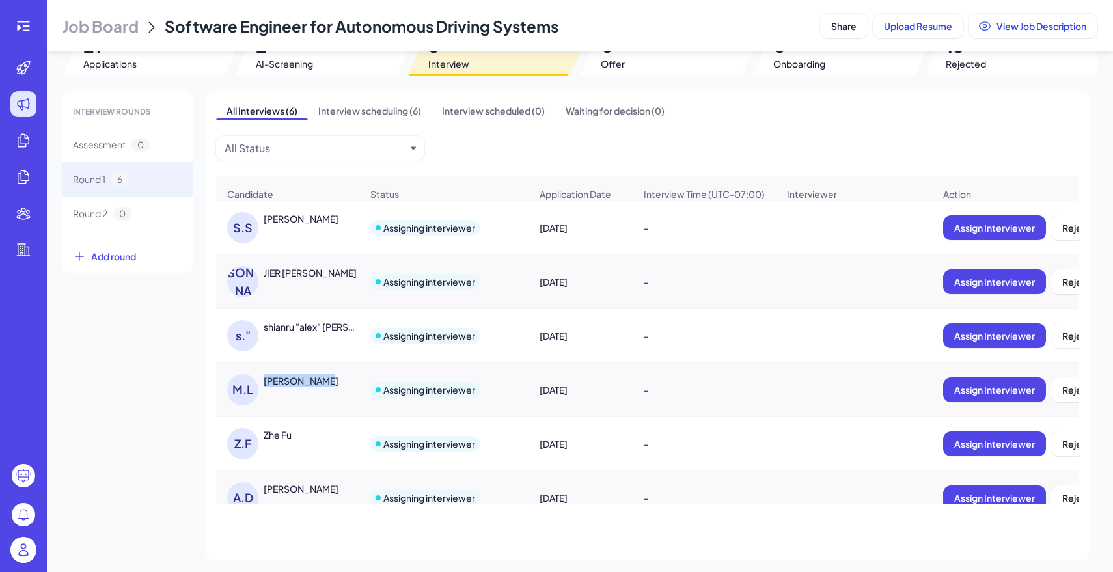
drag, startPoint x: 329, startPoint y: 383, endPoint x: 264, endPoint y: 383, distance: 65.1
click at [264, 383] on div "[PERSON_NAME]" at bounding box center [313, 380] width 98 height 13
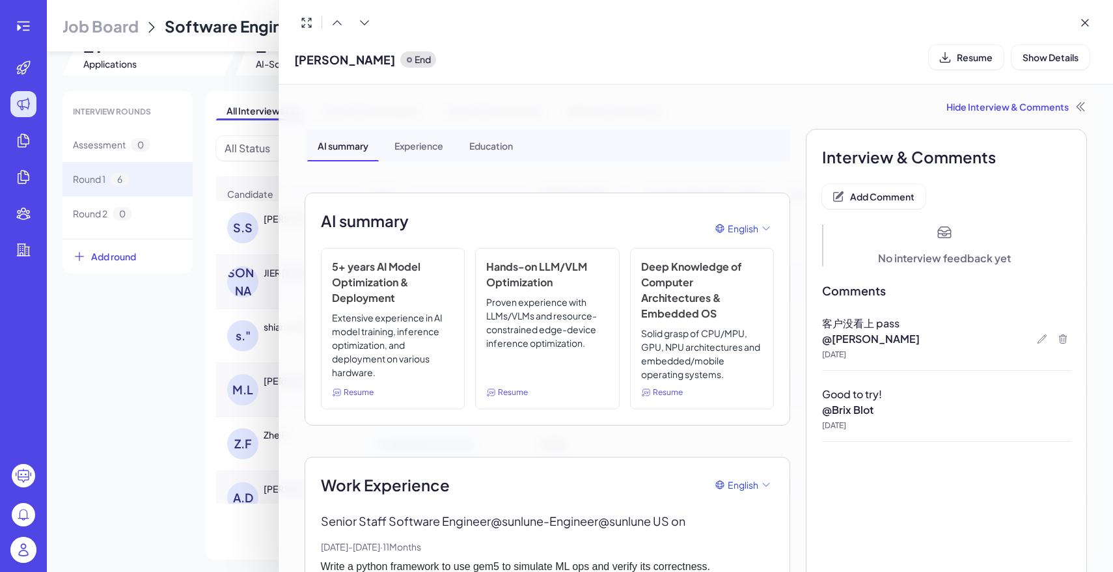
click at [158, 354] on div at bounding box center [556, 286] width 1113 height 572
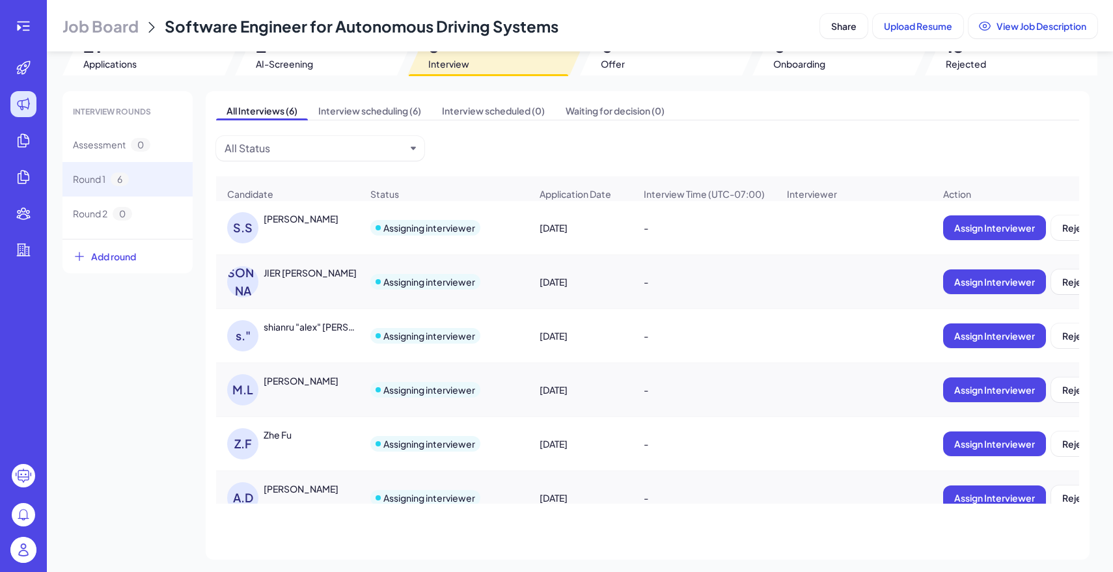
click at [288, 385] on div "[PERSON_NAME]" at bounding box center [301, 380] width 75 height 13
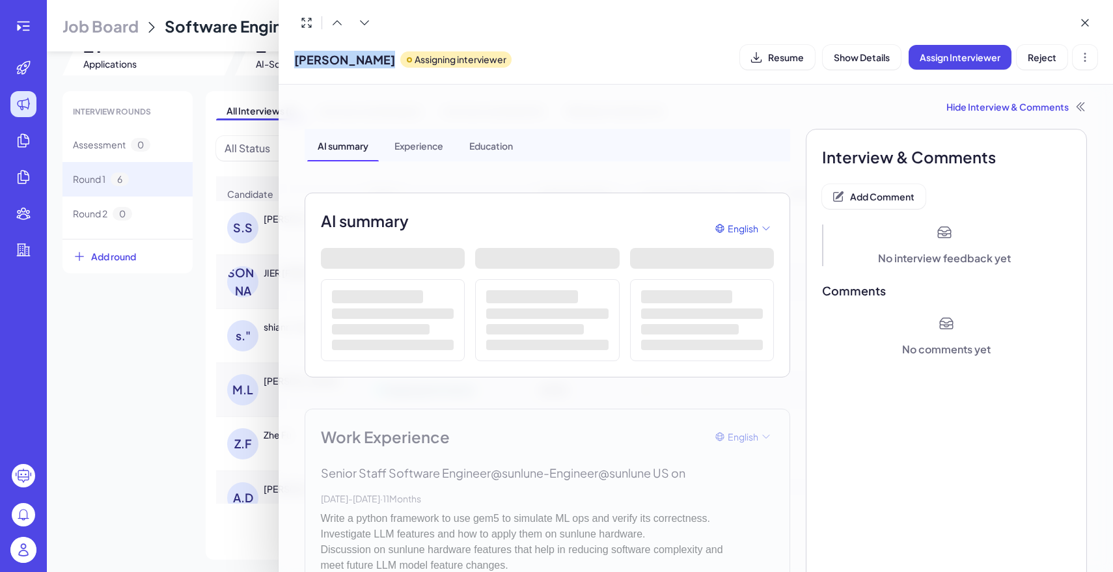
drag, startPoint x: 371, startPoint y: 58, endPoint x: 293, endPoint y: 59, distance: 78.1
click at [293, 59] on div "[PERSON_NAME] Assigning interviewer Resume Show Details Assign Interviewer Reje…" at bounding box center [696, 42] width 835 height 85
copy span "[PERSON_NAME]"
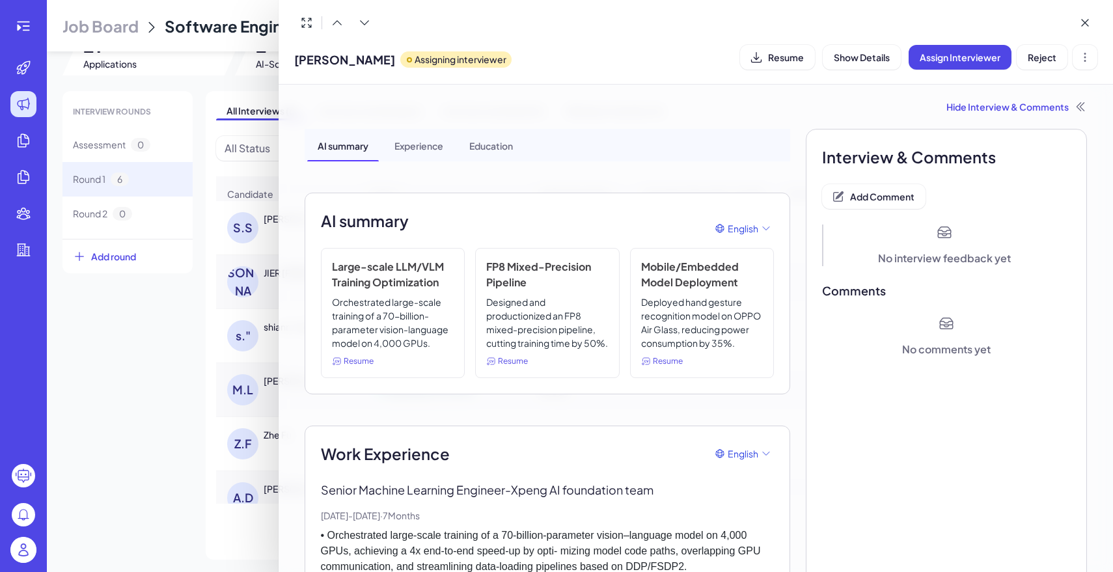
click at [135, 362] on div at bounding box center [556, 286] width 1113 height 572
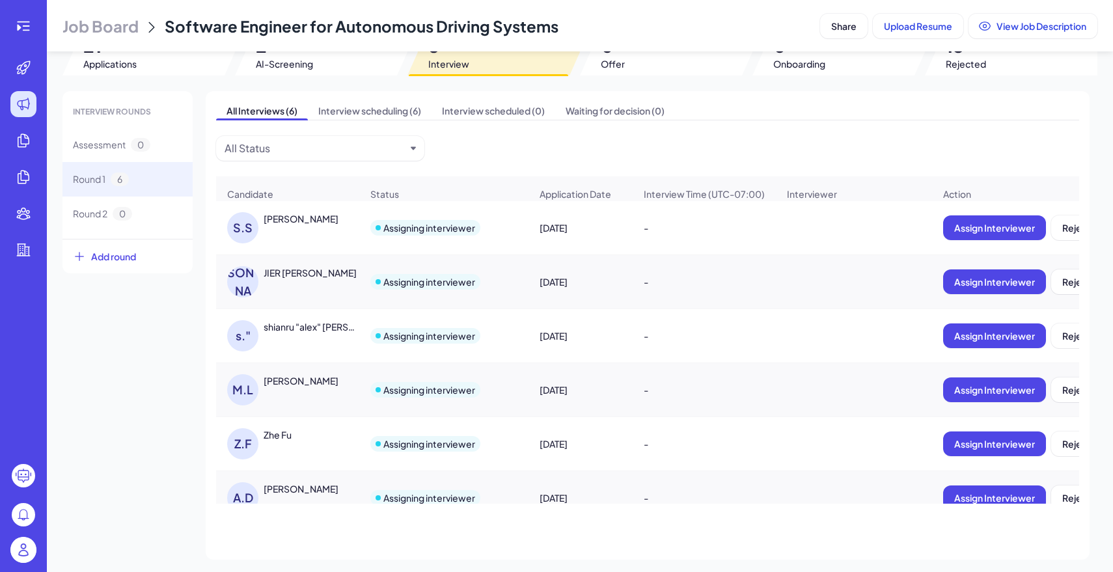
click at [285, 441] on div "Zhe Fu" at bounding box center [278, 434] width 28 height 13
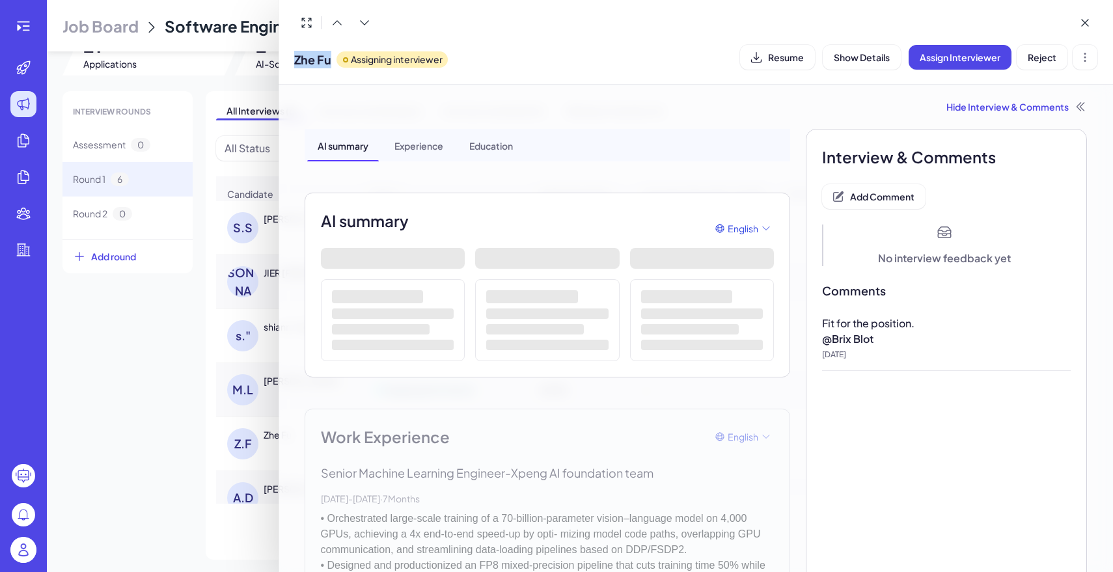
drag, startPoint x: 292, startPoint y: 58, endPoint x: 333, endPoint y: 58, distance: 40.4
click at [333, 58] on div "Zhe Fu Assigning interviewer Resume Show Details Assign Interviewer Reject" at bounding box center [696, 42] width 835 height 85
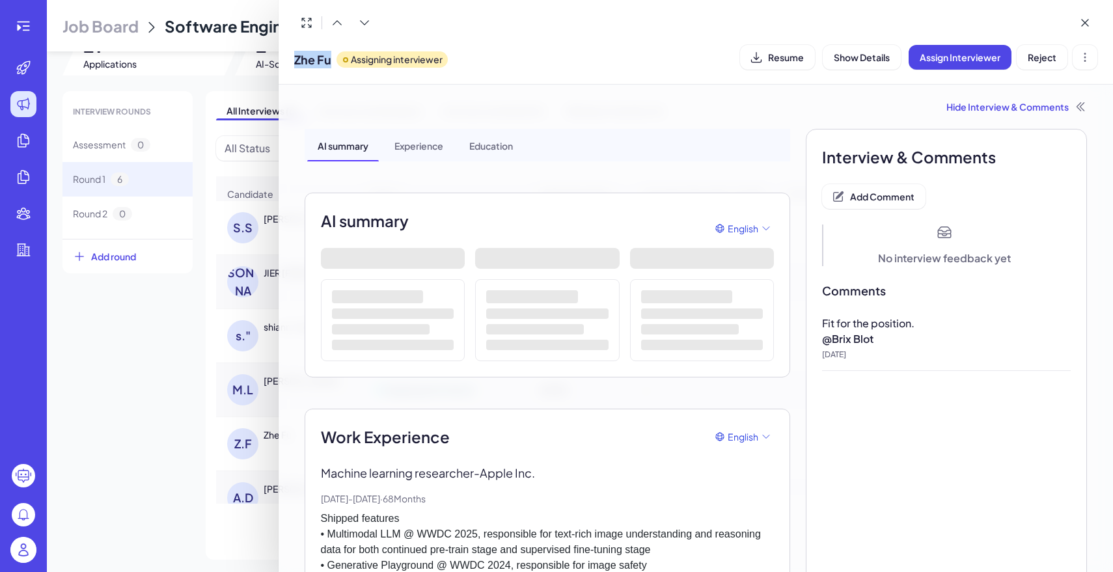
copy span "Zhe Fu"
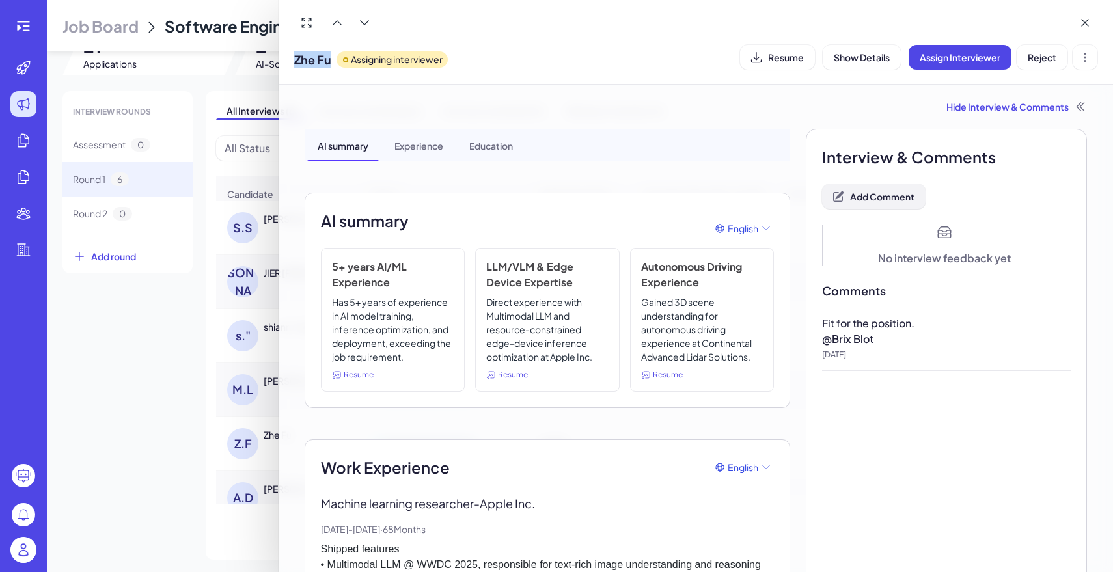
click at [866, 194] on span "Add Comment" at bounding box center [882, 197] width 64 height 12
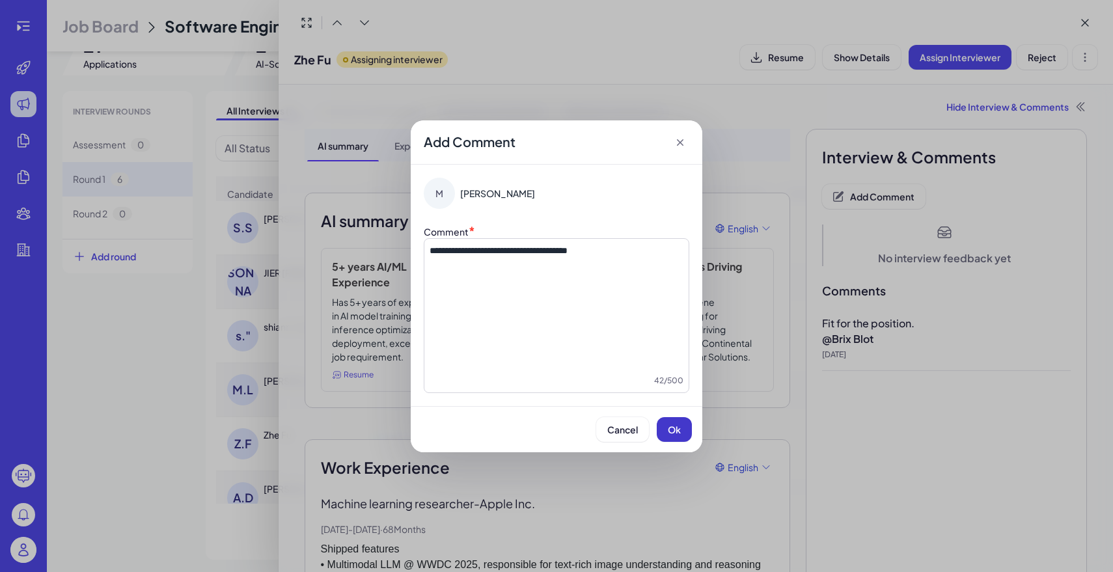
click at [672, 428] on span "Ok" at bounding box center [674, 430] width 13 height 12
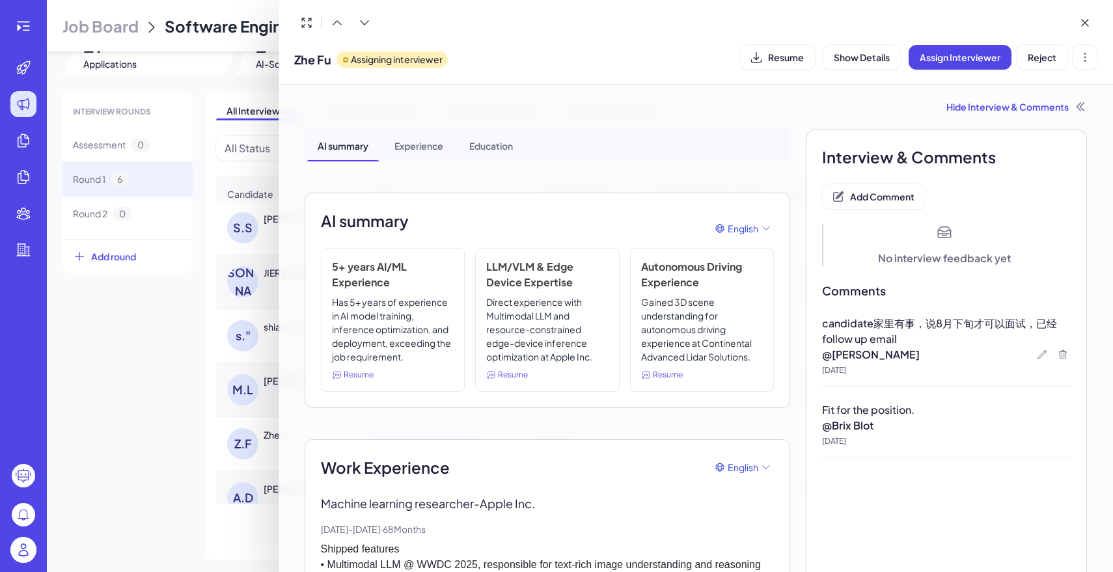
click at [178, 375] on div at bounding box center [556, 286] width 1113 height 572
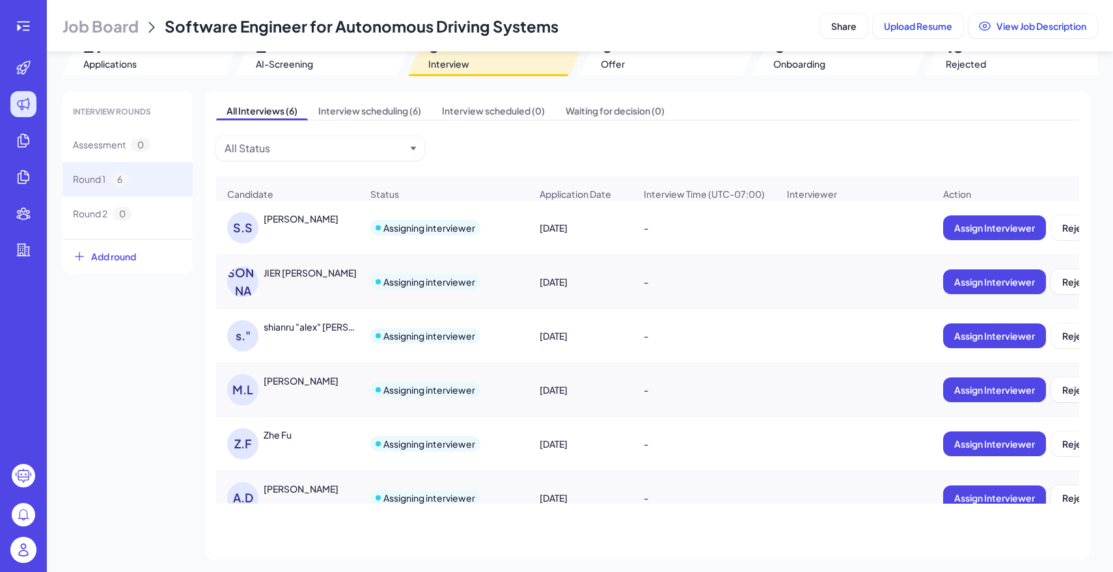
click at [304, 368] on div "[PERSON_NAME] Mingdian [PERSON_NAME]" at bounding box center [288, 390] width 142 height 52
click at [312, 382] on div "[PERSON_NAME]" at bounding box center [301, 380] width 75 height 13
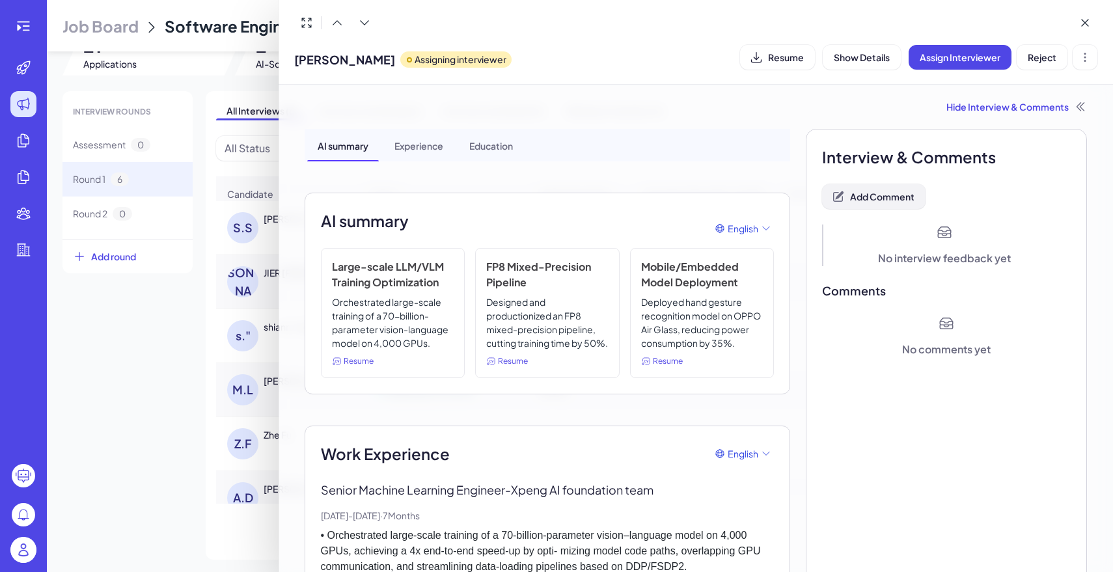
click at [890, 204] on button "Add Comment" at bounding box center [873, 196] width 103 height 25
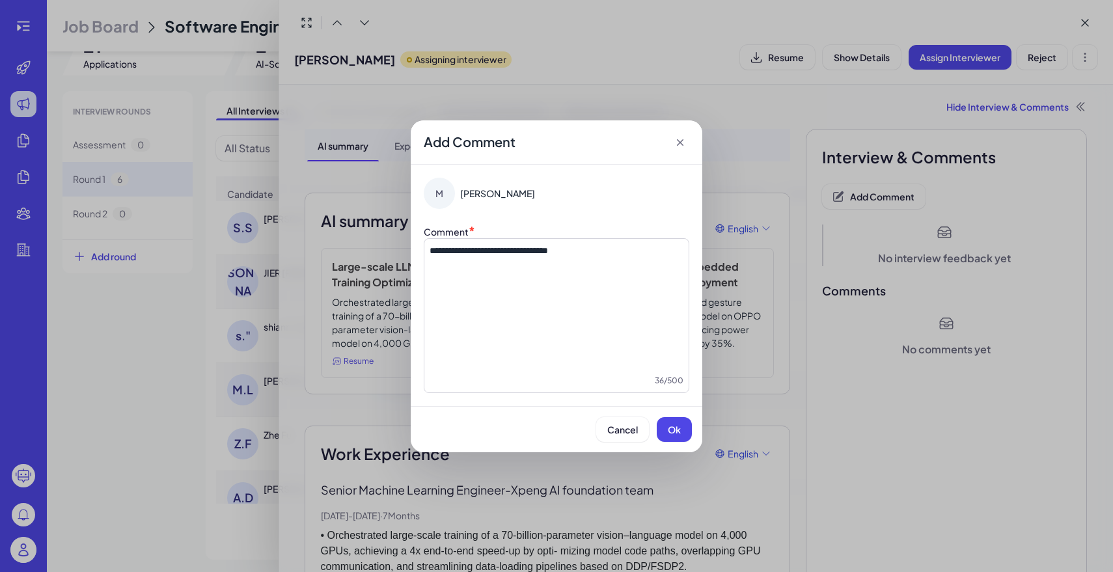
click at [674, 414] on div "Cancel Ok" at bounding box center [557, 429] width 292 height 46
click at [672, 422] on button "Ok" at bounding box center [674, 429] width 35 height 25
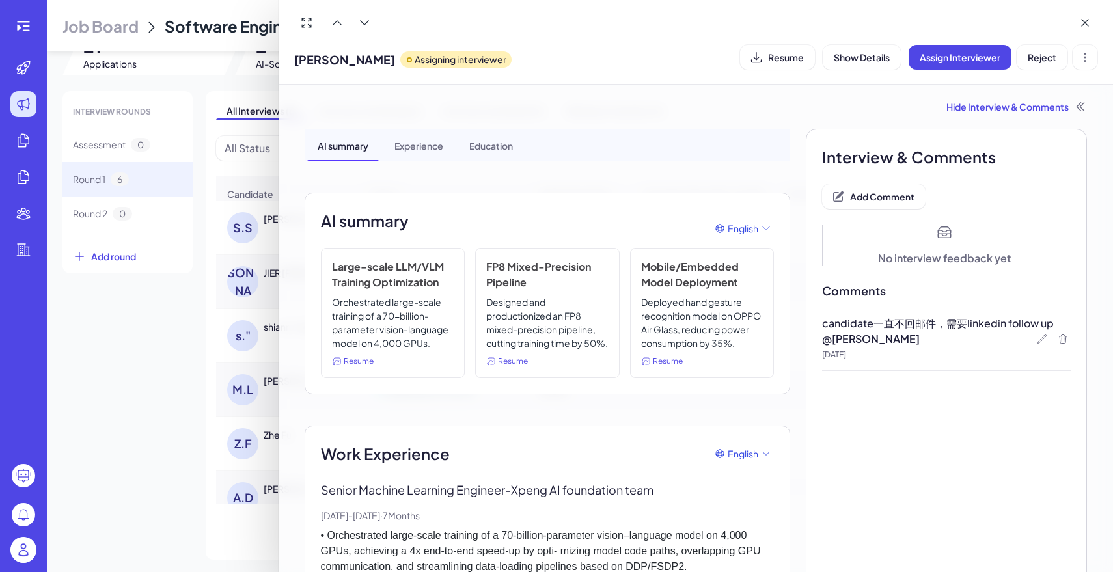
click at [57, 409] on div at bounding box center [556, 286] width 1113 height 572
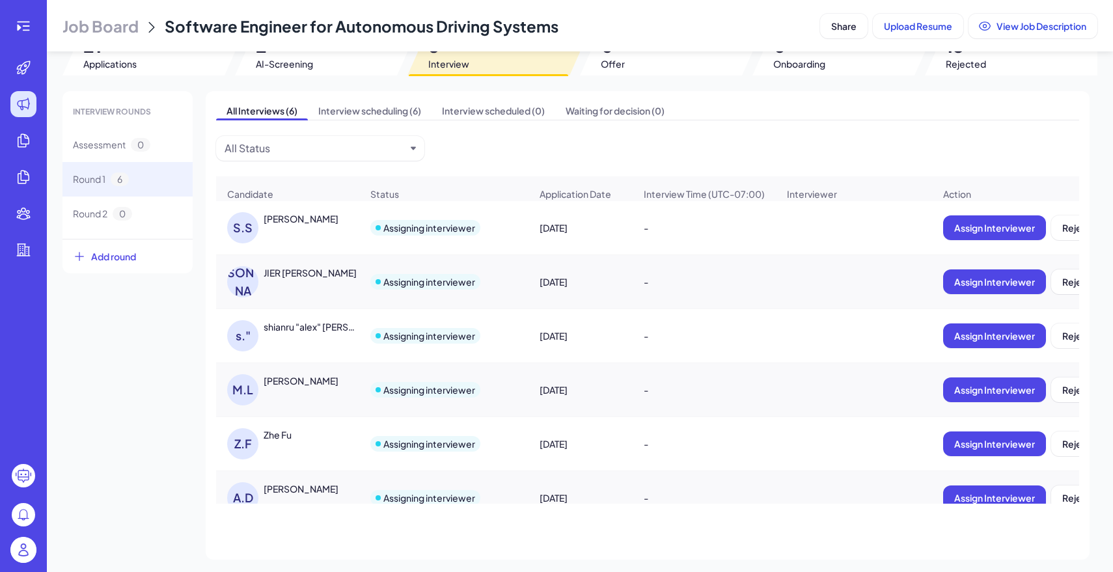
click at [322, 335] on div "s." shianru "[PERSON_NAME]" [PERSON_NAME]" at bounding box center [294, 335] width 134 height 31
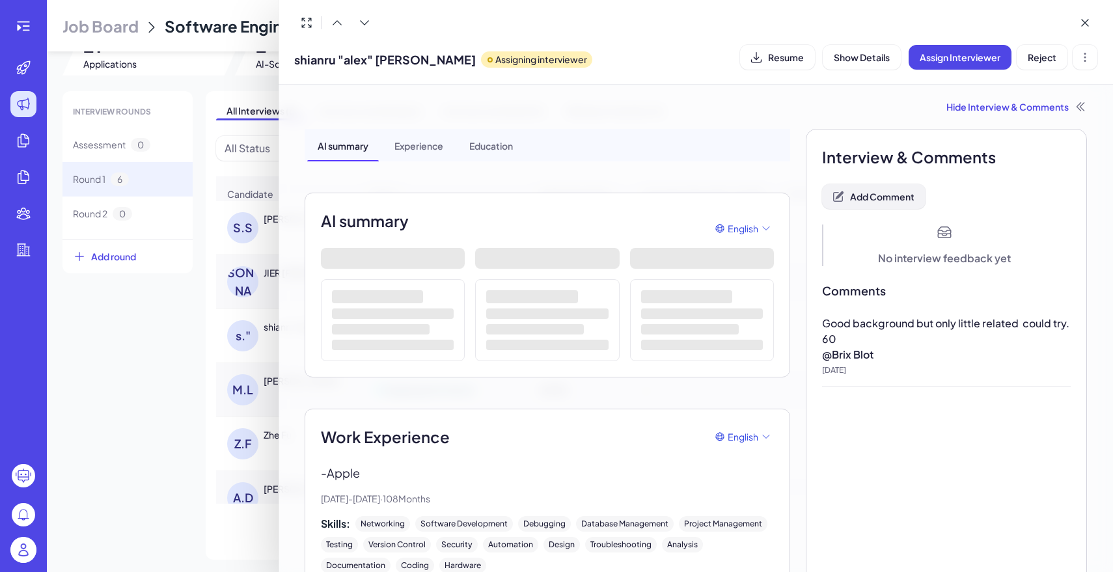
click at [875, 191] on span "Add Comment" at bounding box center [882, 197] width 64 height 12
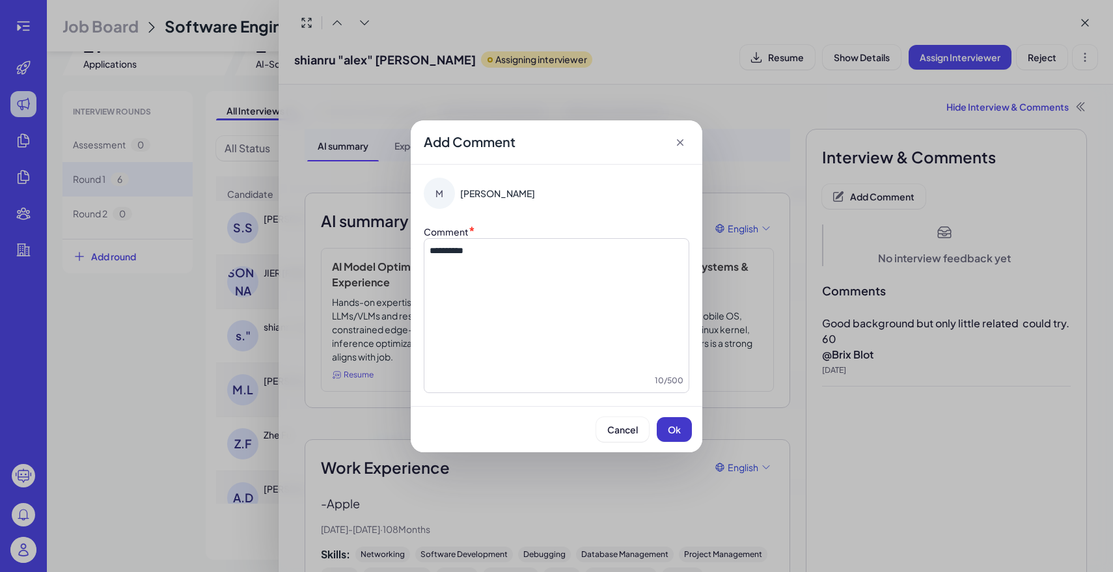
click at [685, 426] on button "Ok" at bounding box center [674, 429] width 35 height 25
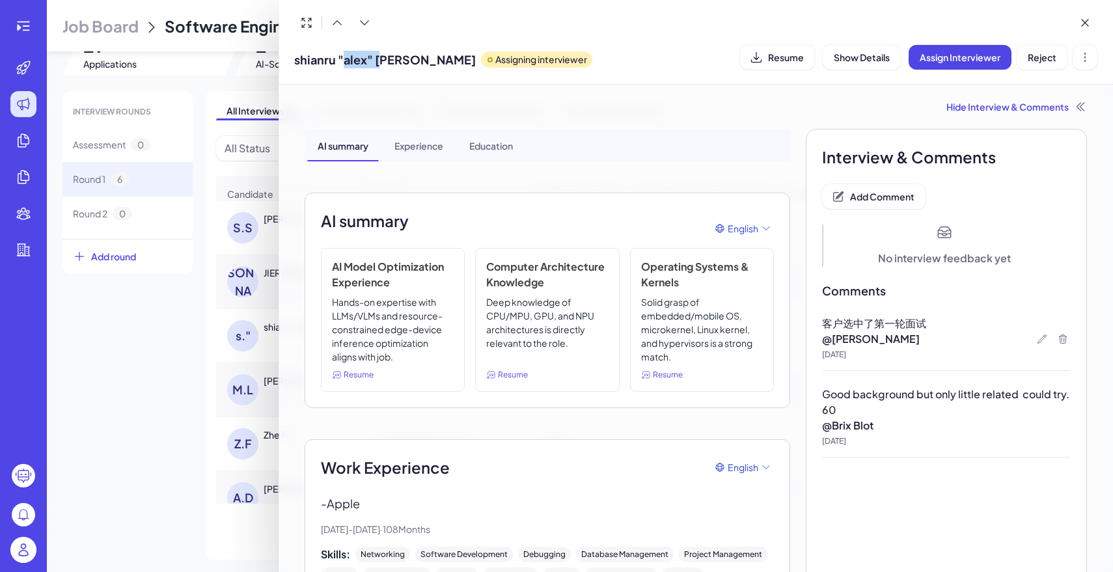
drag, startPoint x: 340, startPoint y: 62, endPoint x: 383, endPoint y: 63, distance: 42.3
click at [383, 63] on span "shianru "alex" [PERSON_NAME]" at bounding box center [385, 60] width 182 height 18
click at [394, 63] on div "shianru "[PERSON_NAME]" ke Assigning interviewer" at bounding box center [443, 56] width 298 height 33
drag, startPoint x: 289, startPoint y: 59, endPoint x: 334, endPoint y: 66, distance: 45.4
click at [334, 66] on div "shianru "[PERSON_NAME]" ke Assigning interviewer Resume Show Details Assign Int…" at bounding box center [696, 42] width 835 height 85
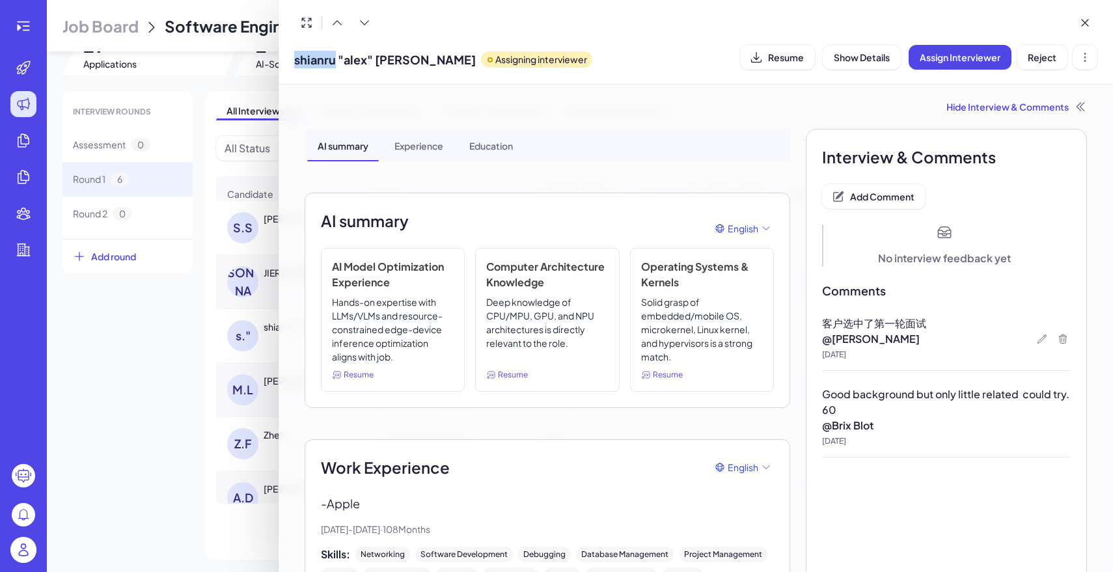
copy span "shianru"
click at [170, 341] on div at bounding box center [556, 286] width 1113 height 572
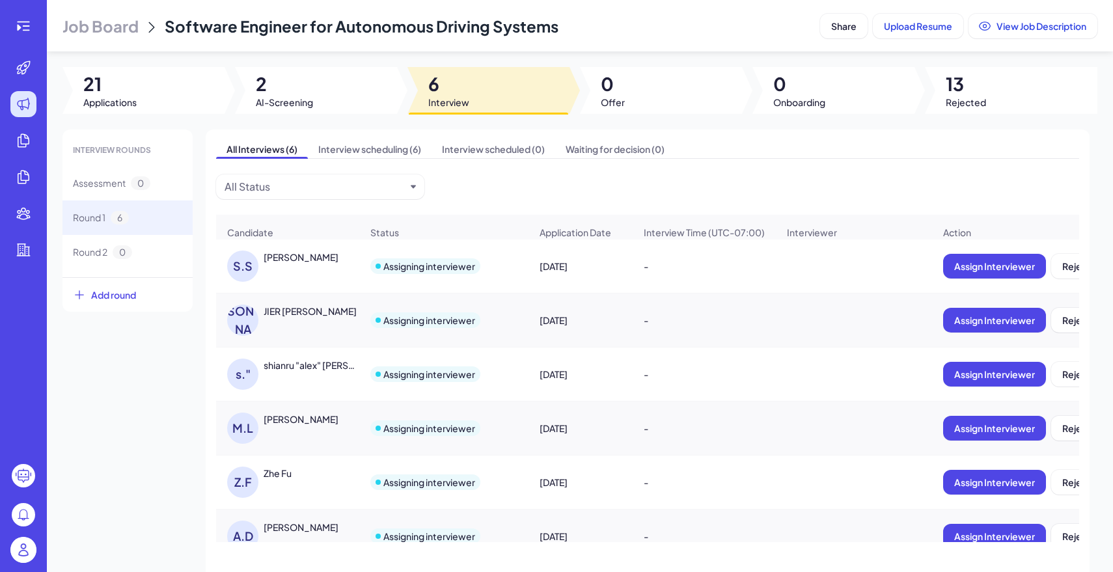
click at [29, 551] on img at bounding box center [23, 550] width 26 height 26
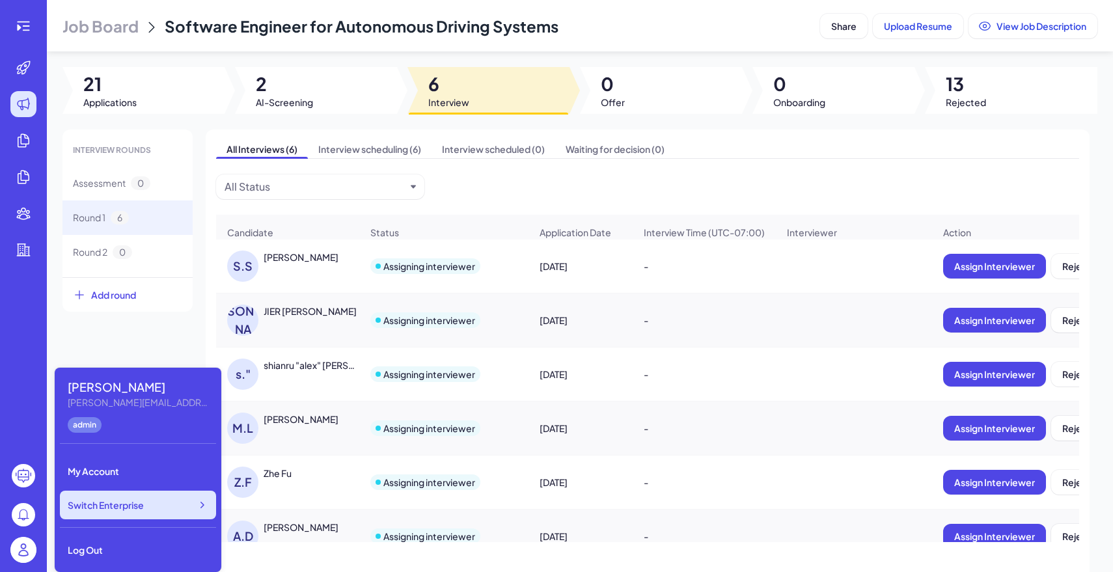
click at [150, 514] on div "Switch Enterprise" at bounding box center [138, 505] width 156 height 29
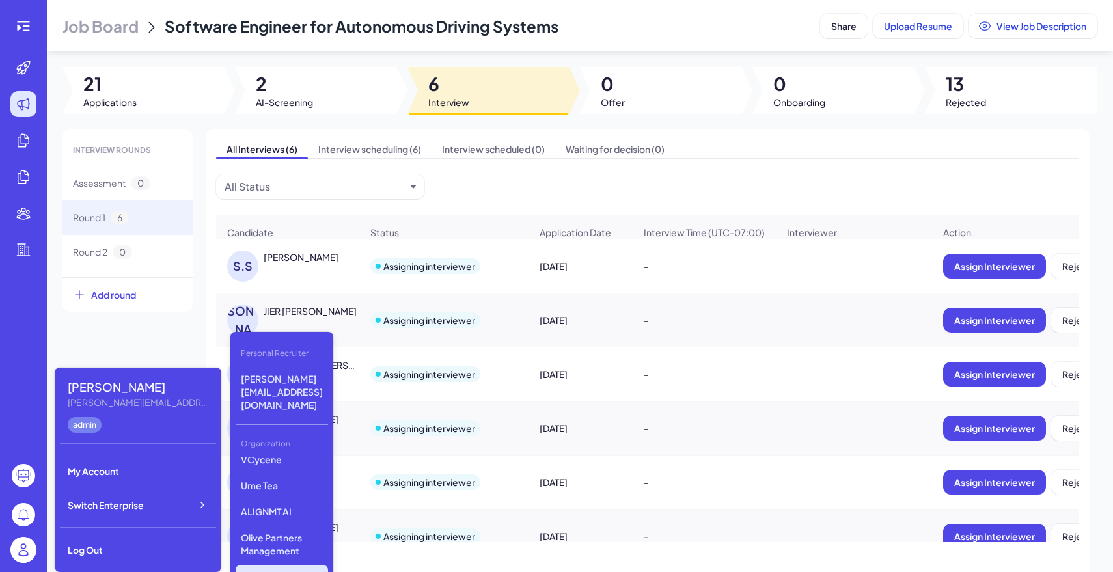
scroll to position [246, 0]
click at [270, 524] on p "Olive Partners Management" at bounding box center [282, 542] width 92 height 36
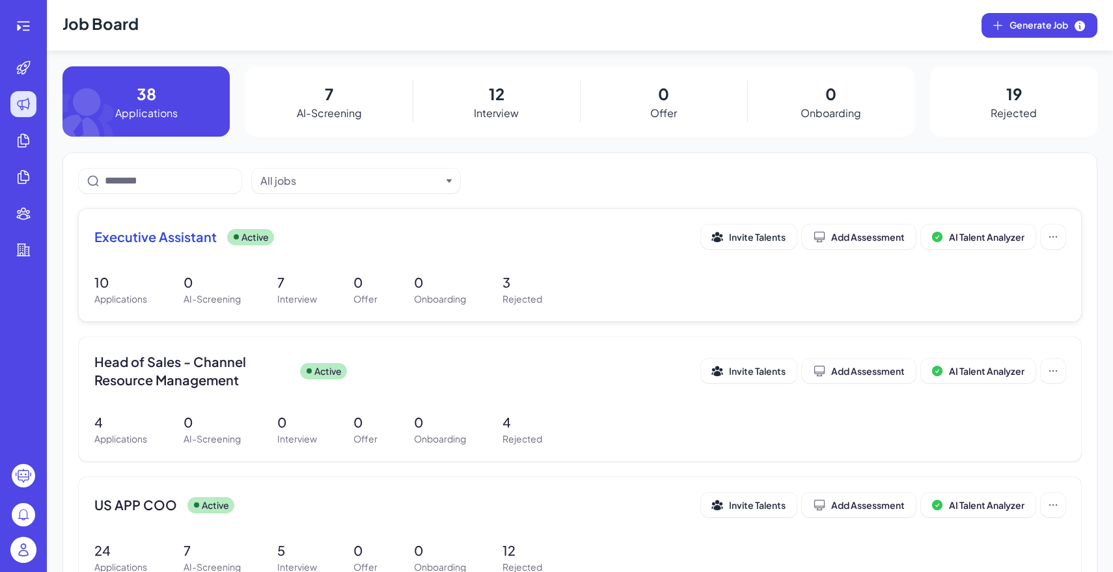
click at [508, 269] on div "Executive Assistant Active Invite Talents Add Assessment AI Talent Analyzer 10 …" at bounding box center [580, 265] width 1002 height 113
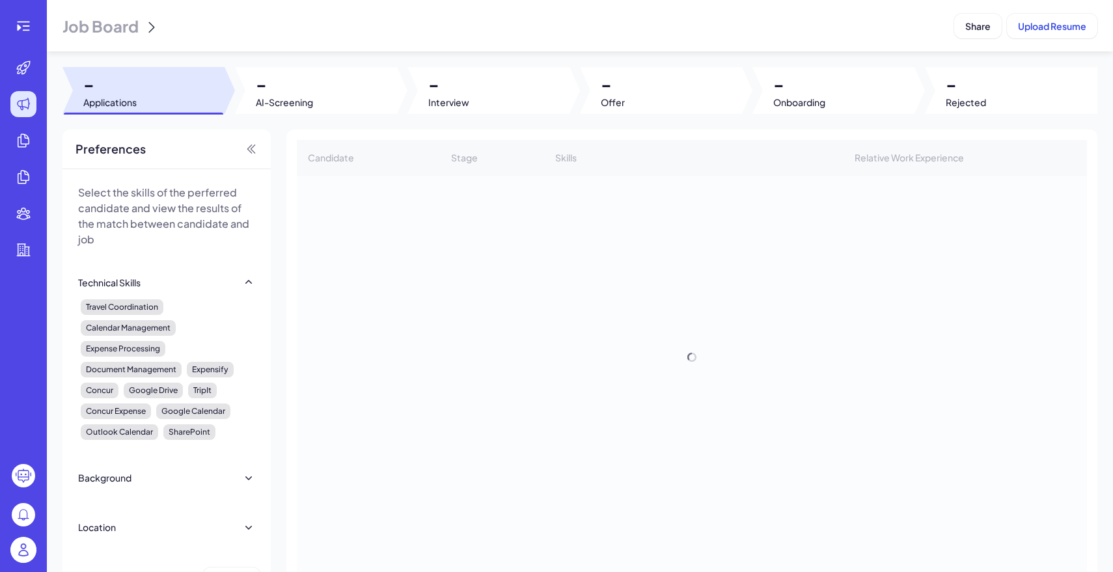
click at [484, 96] on div at bounding box center [488, 90] width 162 height 47
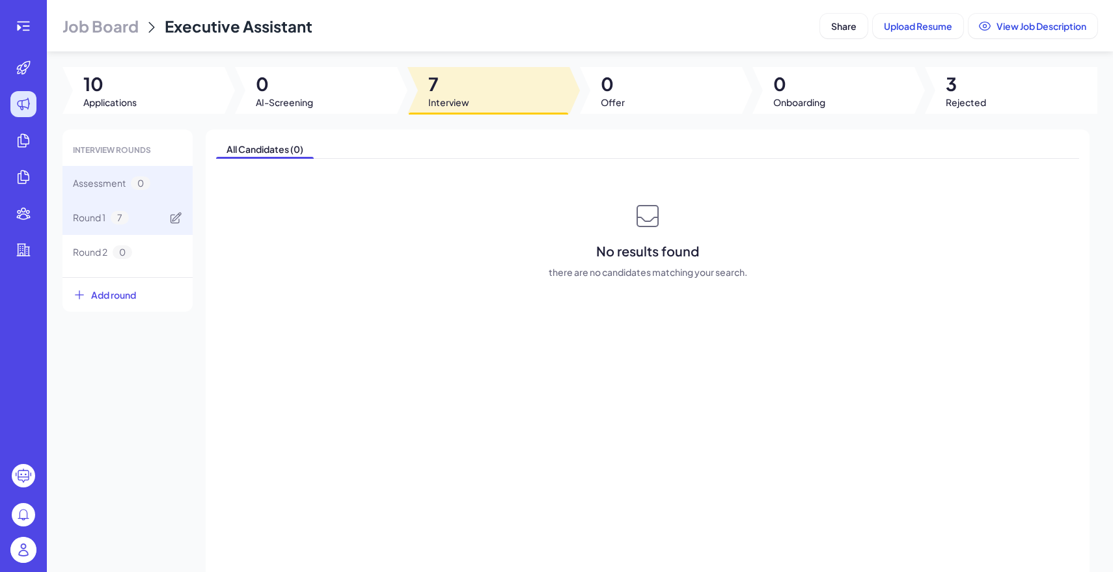
click at [146, 222] on div "Round 1 7" at bounding box center [127, 217] width 130 height 34
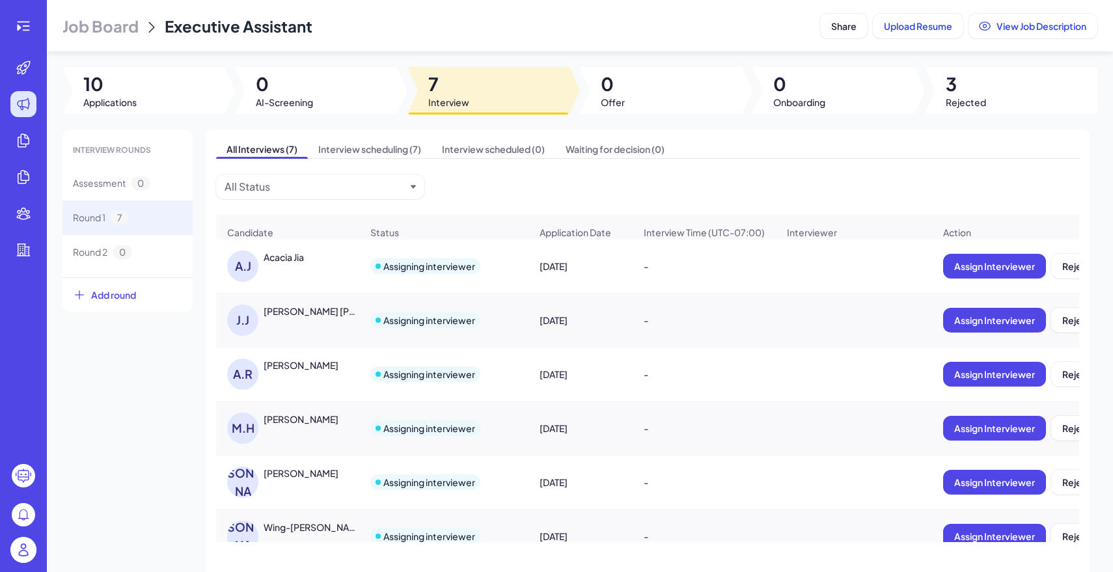
click at [343, 273] on div "A.J Acacia Jia" at bounding box center [294, 266] width 134 height 31
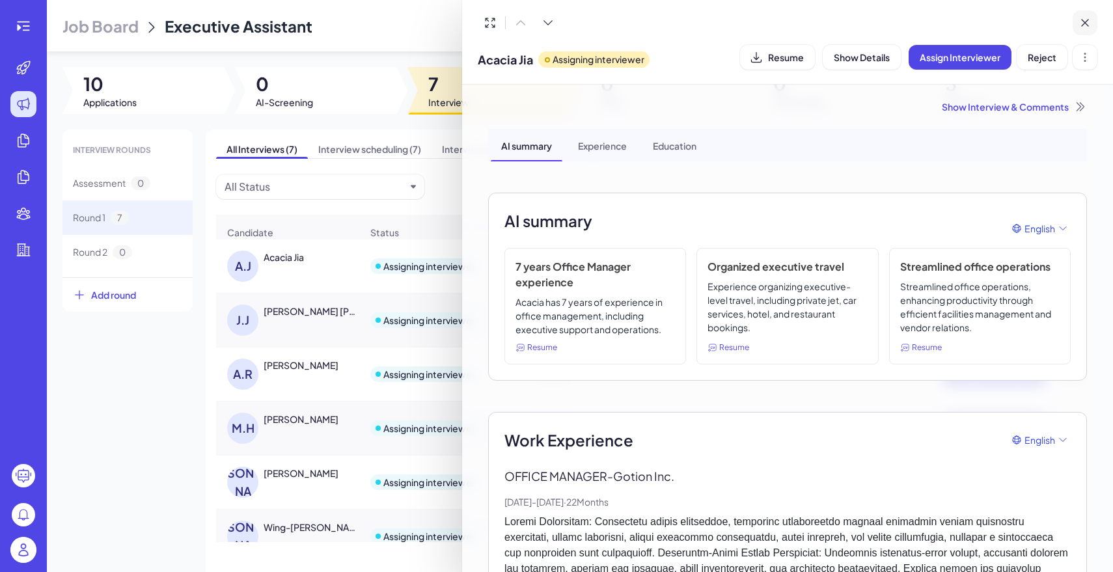
click at [1096, 20] on button at bounding box center [1085, 22] width 25 height 25
